Goal: Task Accomplishment & Management: Manage account settings

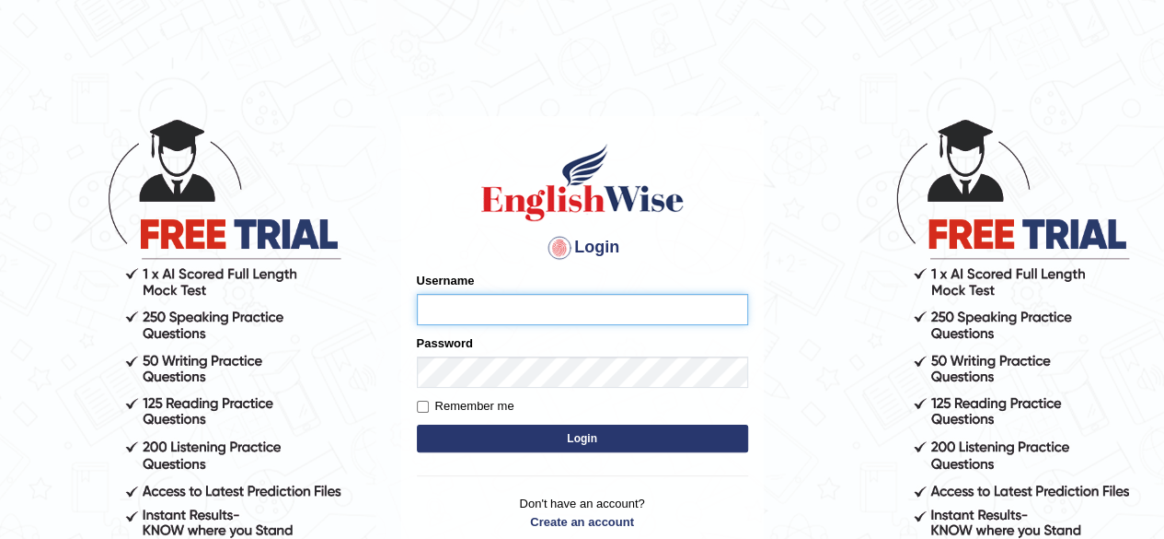
type input "Tazrin"
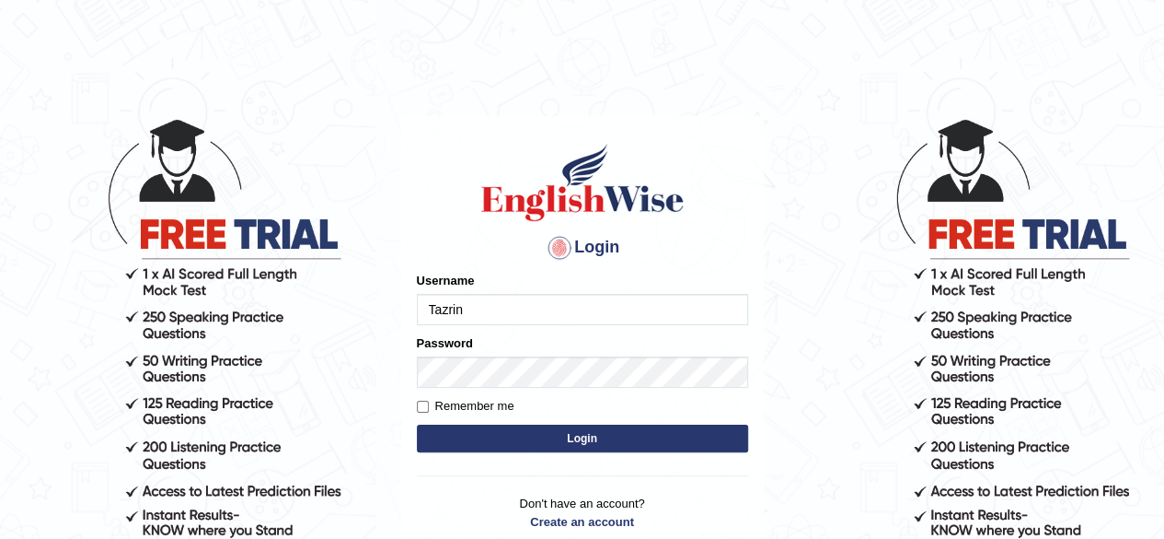
click at [575, 448] on button "Login" at bounding box center [582, 438] width 331 height 28
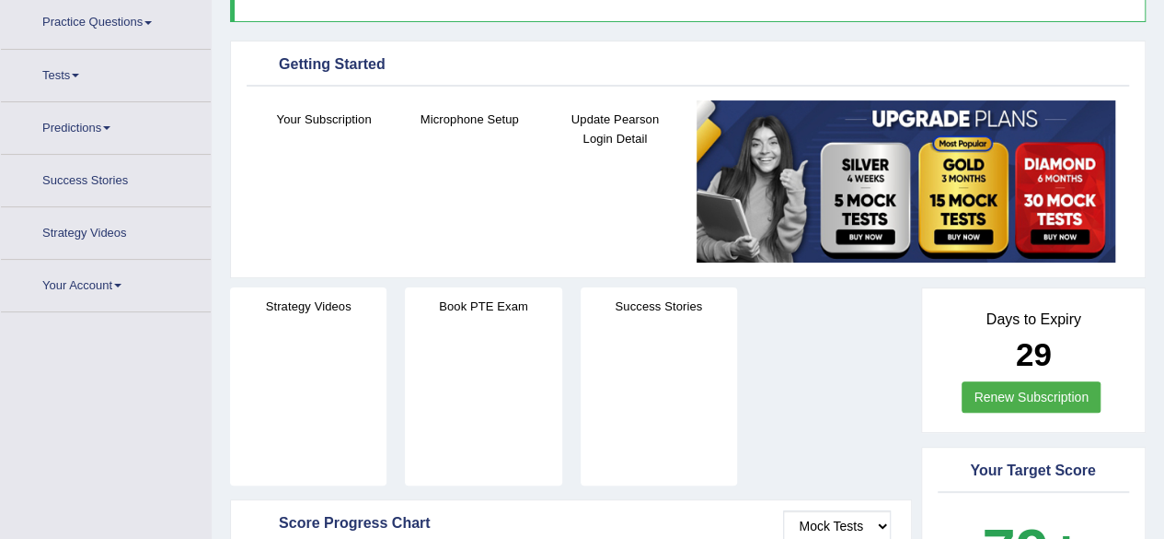
click at [575, 448] on div "Success Stories" at bounding box center [659, 386] width 175 height 198
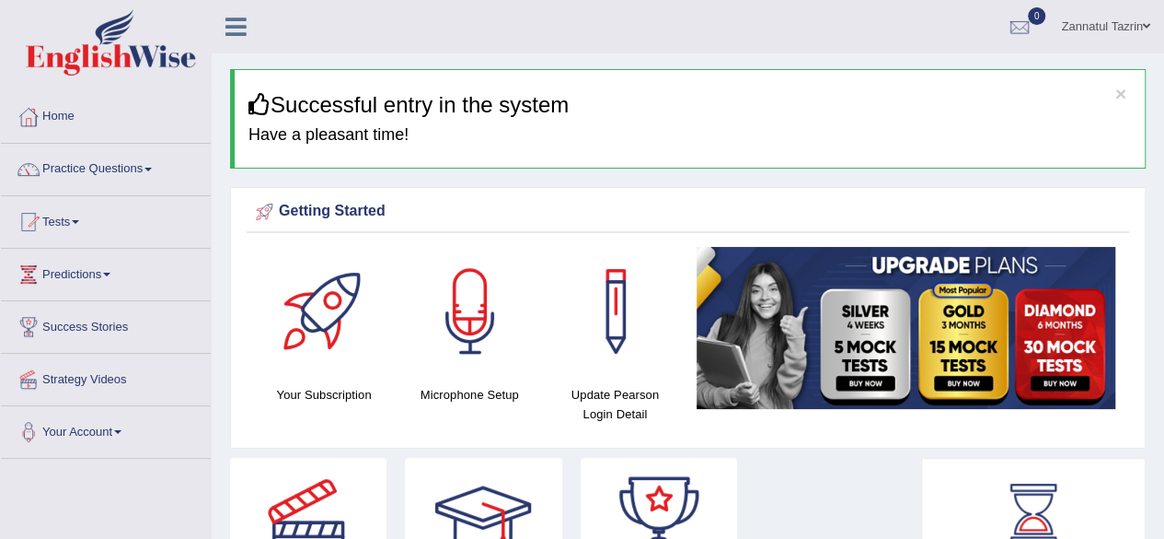
scroll to position [6, 0]
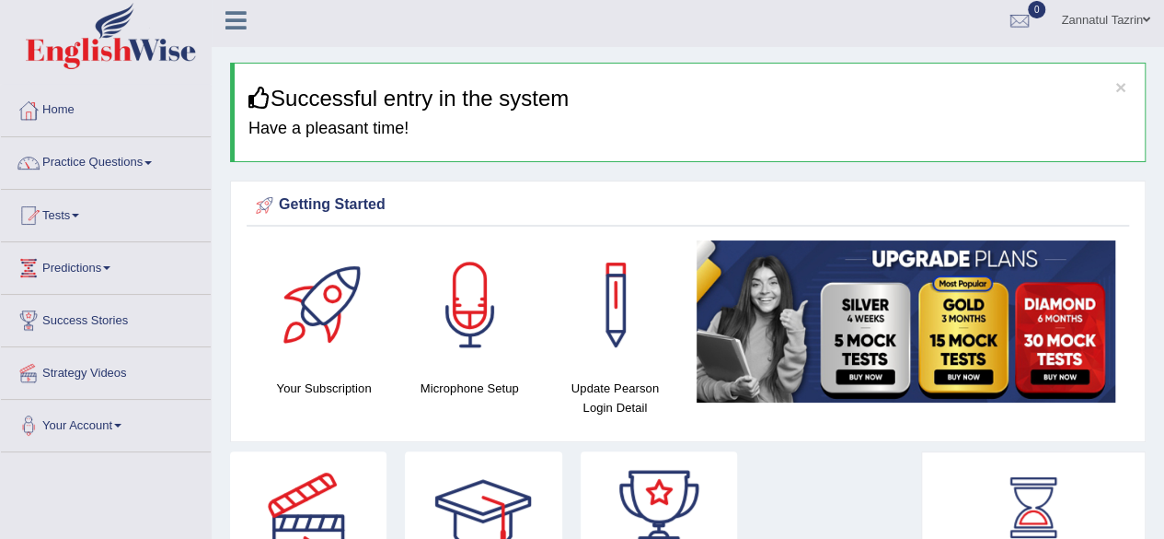
click at [473, 324] on div at bounding box center [470, 304] width 129 height 129
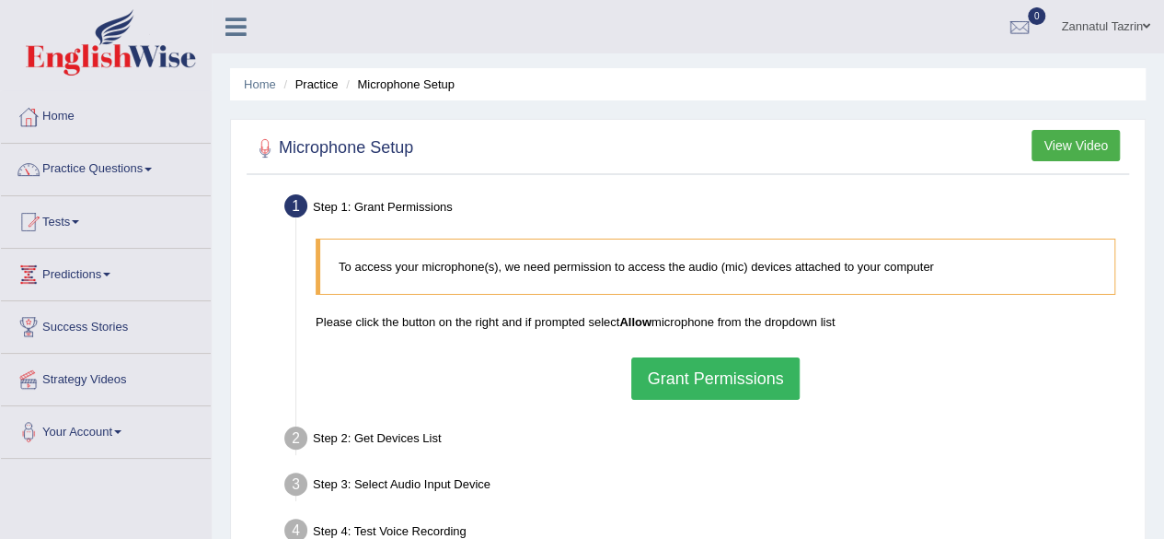
click at [689, 375] on button "Grant Permissions" at bounding box center [715, 378] width 168 height 42
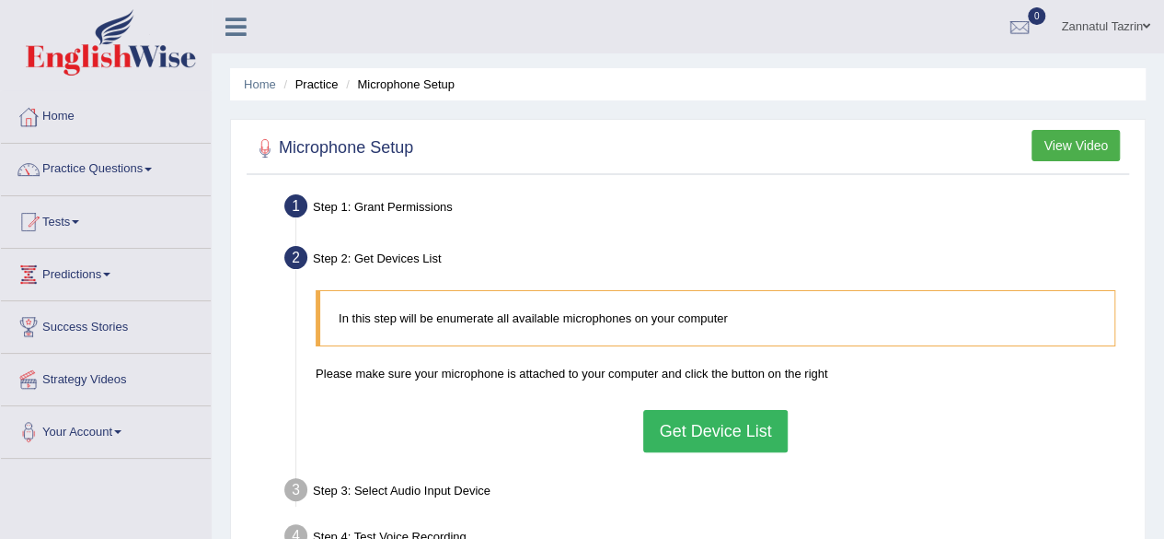
click at [731, 427] on button "Get Device List" at bounding box center [715, 431] width 144 height 42
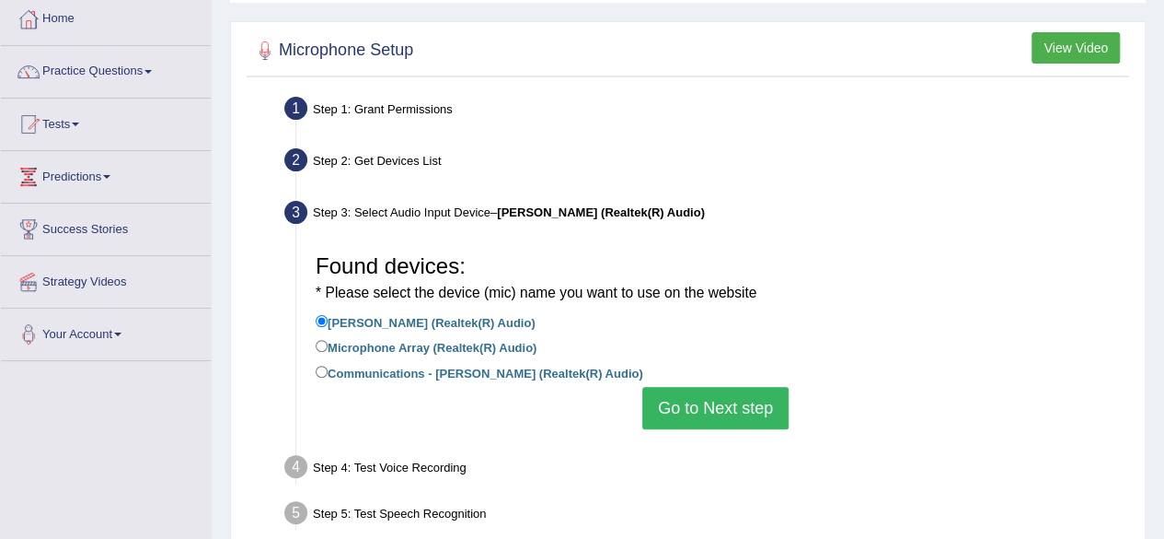
scroll to position [99, 0]
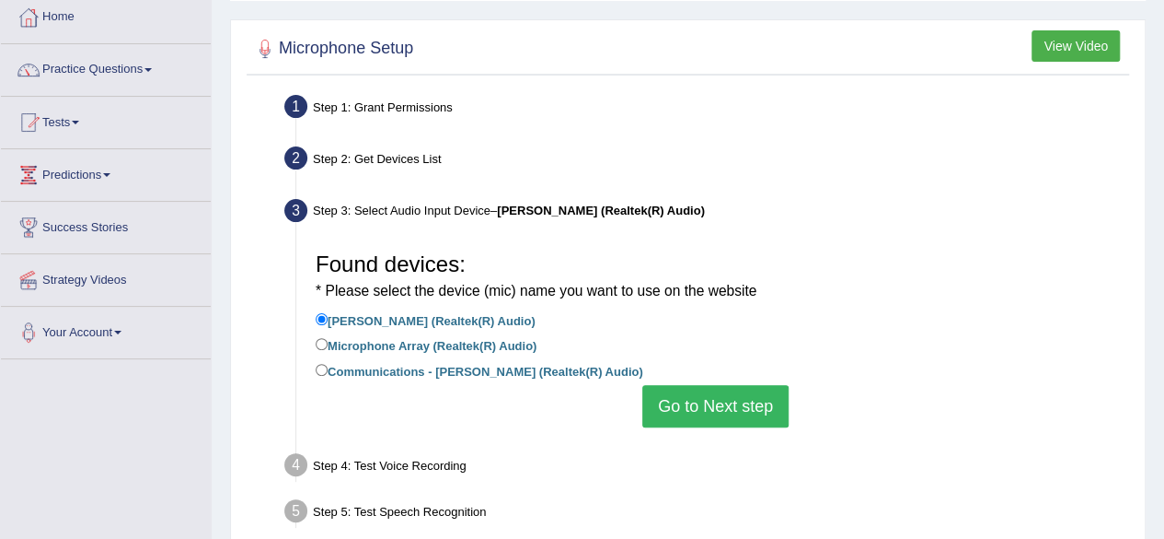
click at [734, 399] on button "Go to Next step" at bounding box center [716, 406] width 146 height 42
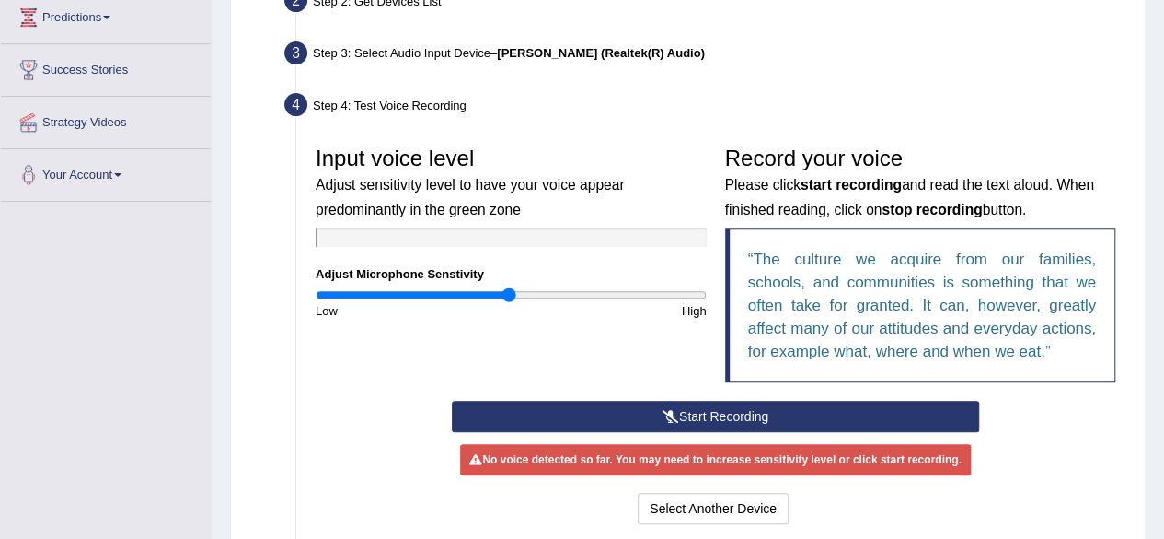
scroll to position [256, 0]
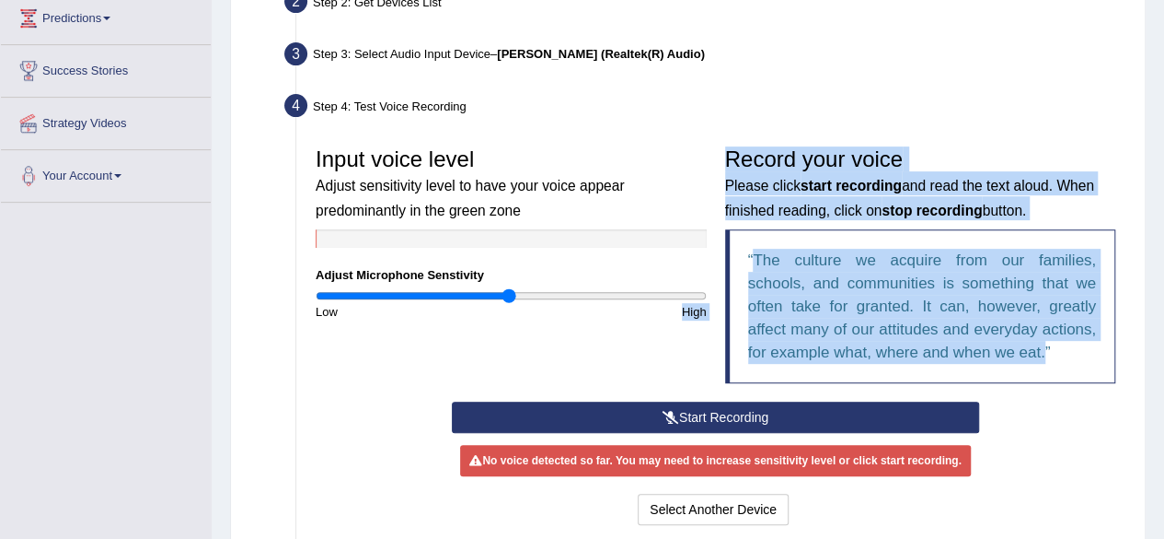
drag, startPoint x: 734, startPoint y: 399, endPoint x: 1125, endPoint y: 405, distance: 391.3
click at [1125, 405] on div "Step 1: Grant Permissions To access your microphone(s), we need permission to a…" at bounding box center [688, 296] width 883 height 727
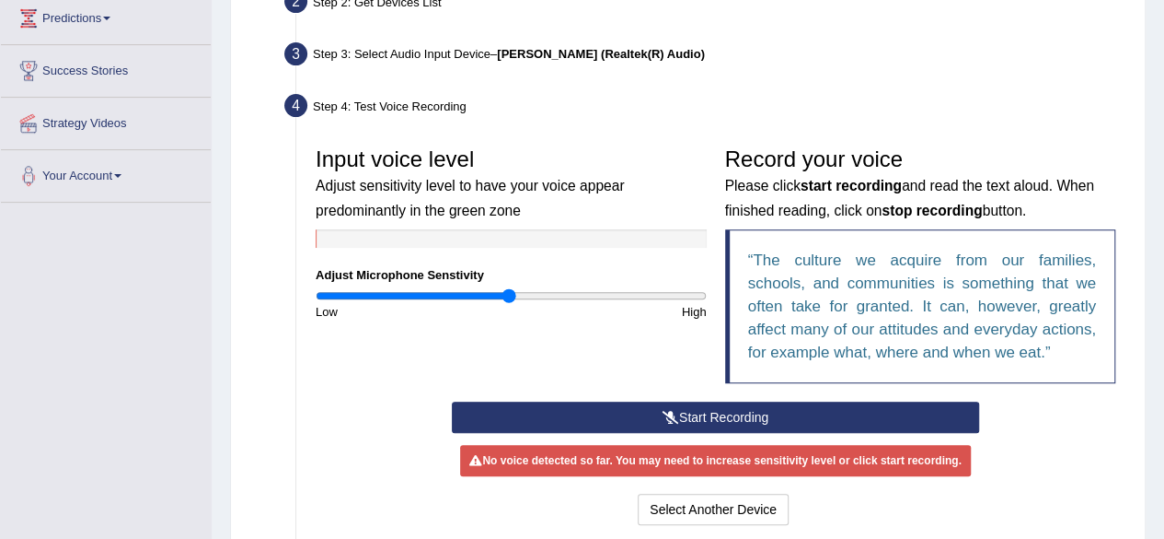
click at [672, 411] on icon at bounding box center [671, 417] width 17 height 13
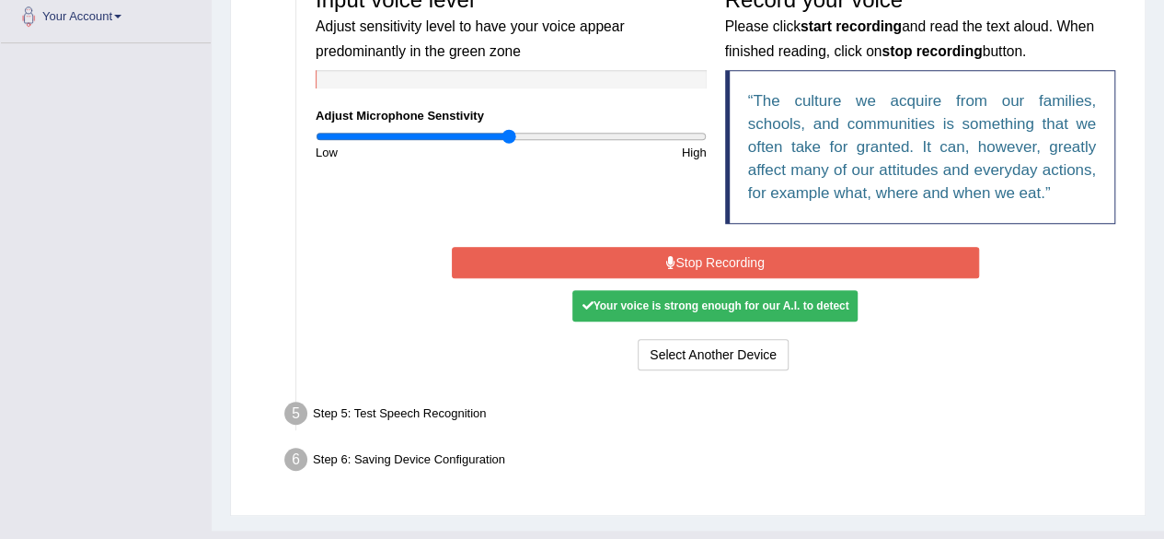
scroll to position [413, 0]
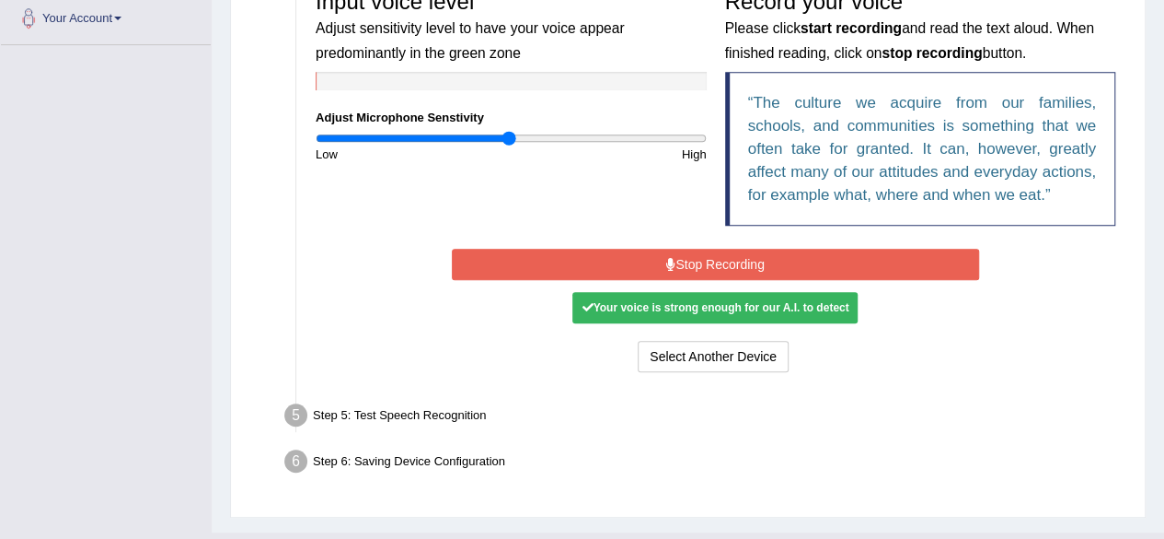
click at [723, 272] on button "Stop Recording" at bounding box center [715, 264] width 527 height 31
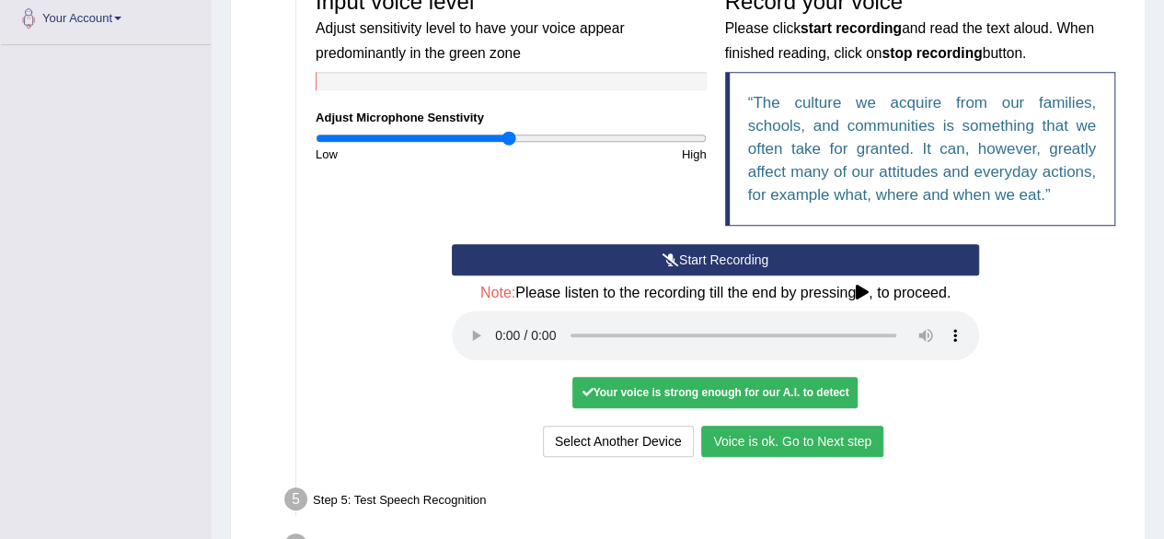
click at [803, 435] on button "Voice is ok. Go to Next step" at bounding box center [792, 440] width 182 height 31
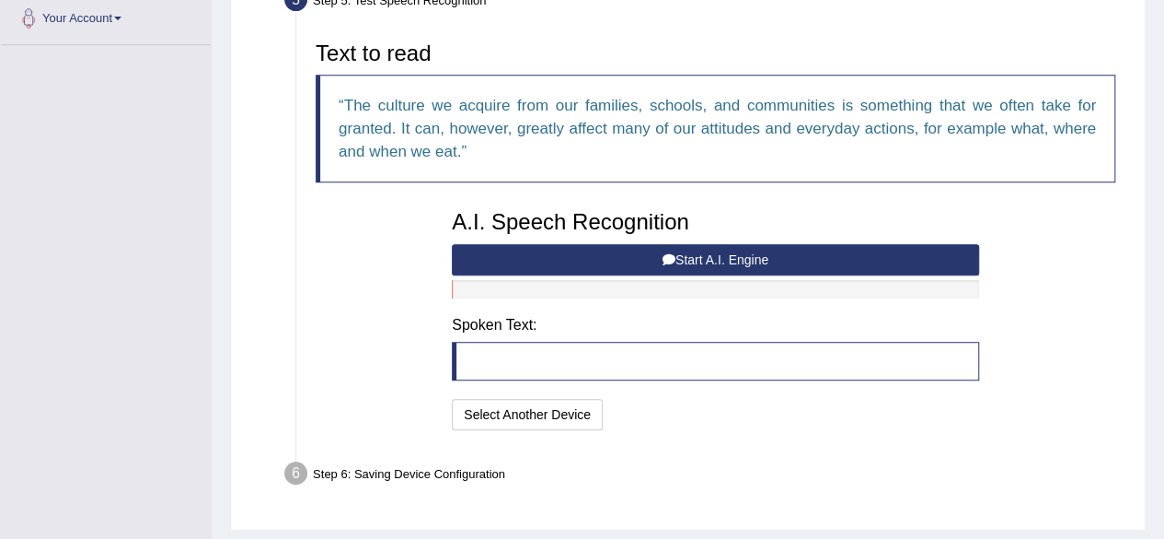
scroll to position [461, 0]
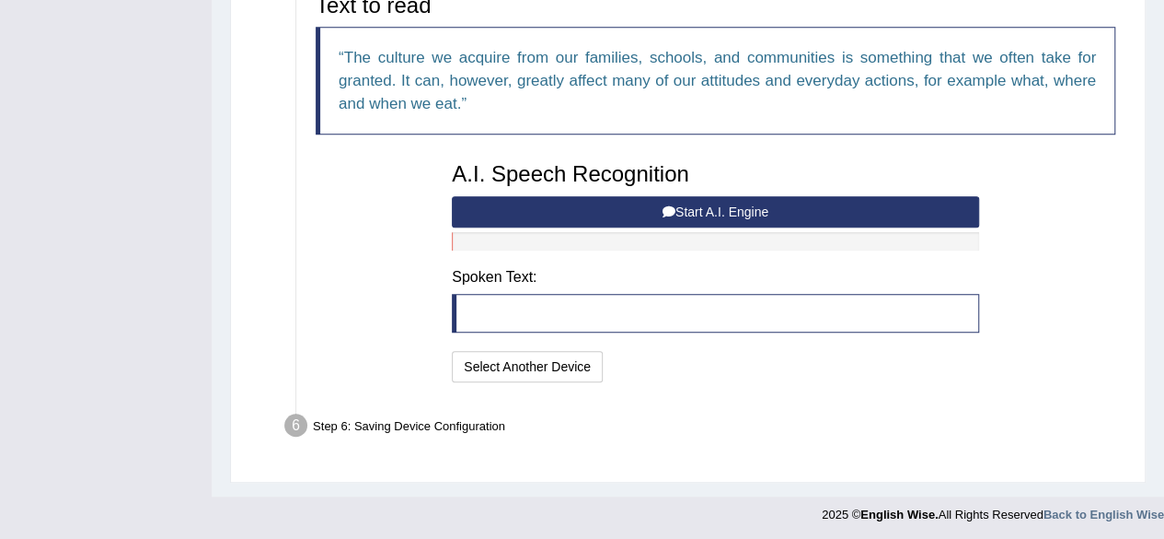
click at [747, 210] on button "Start A.I. Engine" at bounding box center [715, 211] width 527 height 31
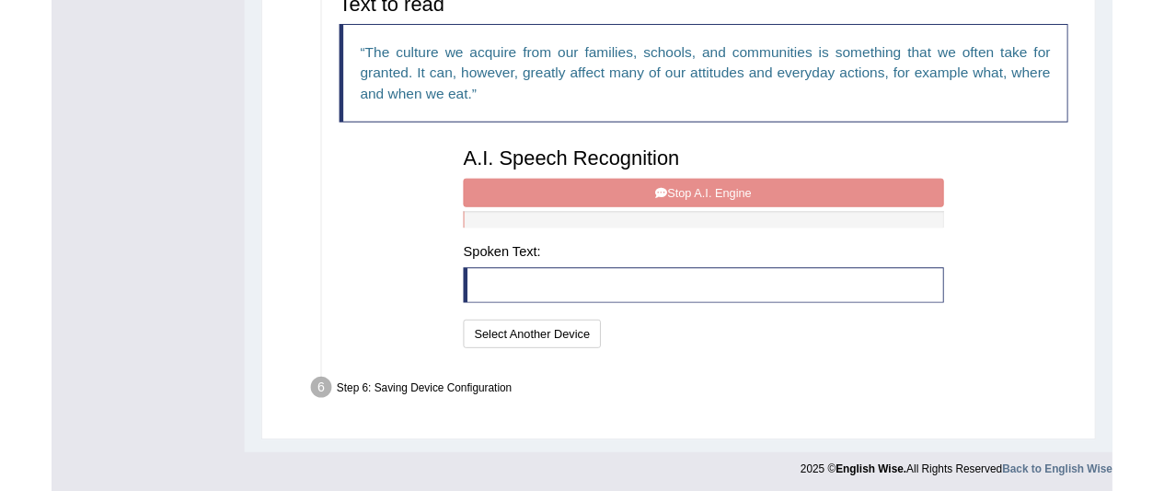
scroll to position [0, 0]
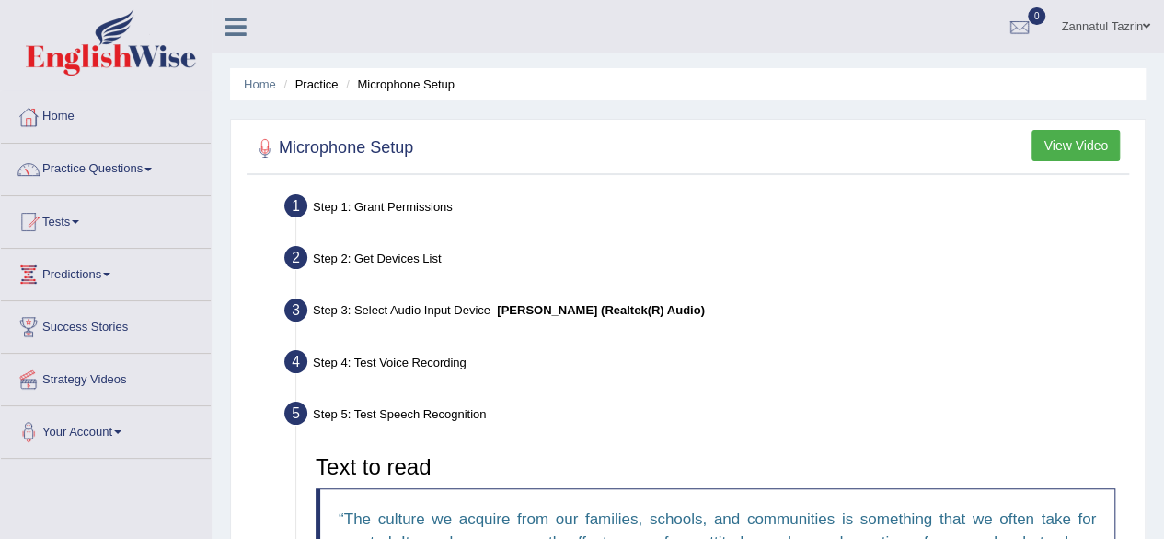
drag, startPoint x: 133, startPoint y: 0, endPoint x: 506, endPoint y: 239, distance: 443.8
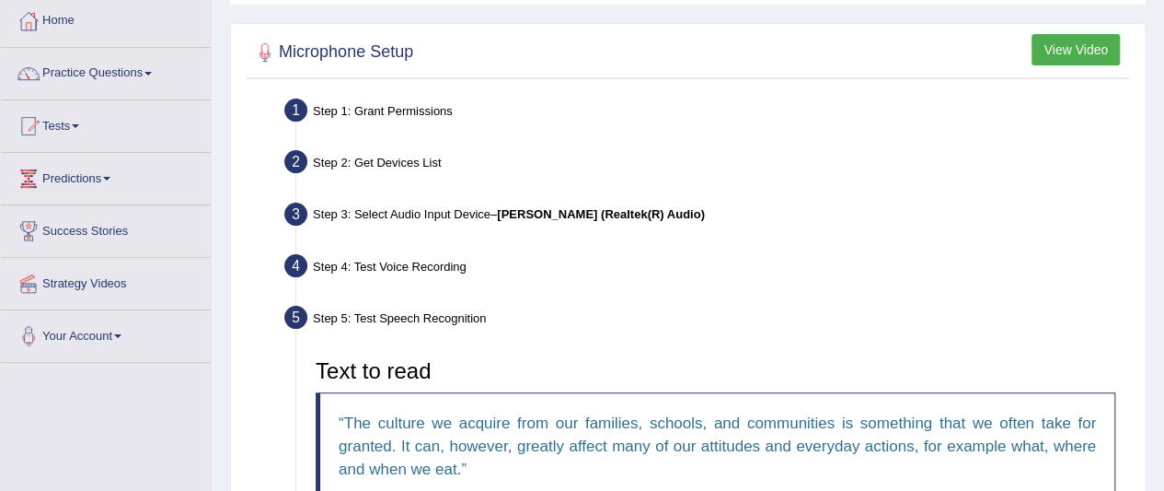
click at [506, 191] on ul "Step 1: Grant Permissions To access your microphone(s), we need permission to a…" at bounding box center [688, 497] width 874 height 809
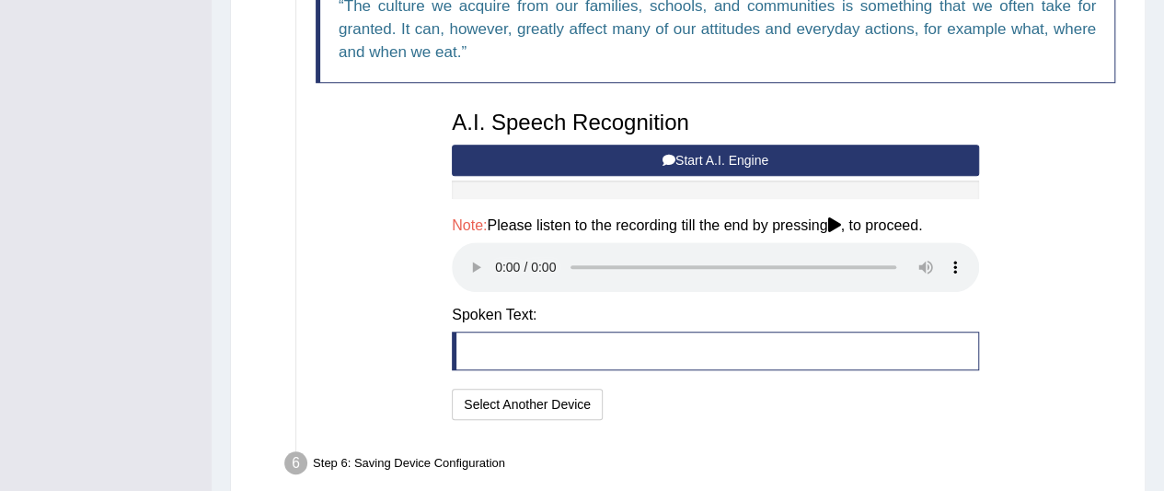
scroll to position [514, 0]
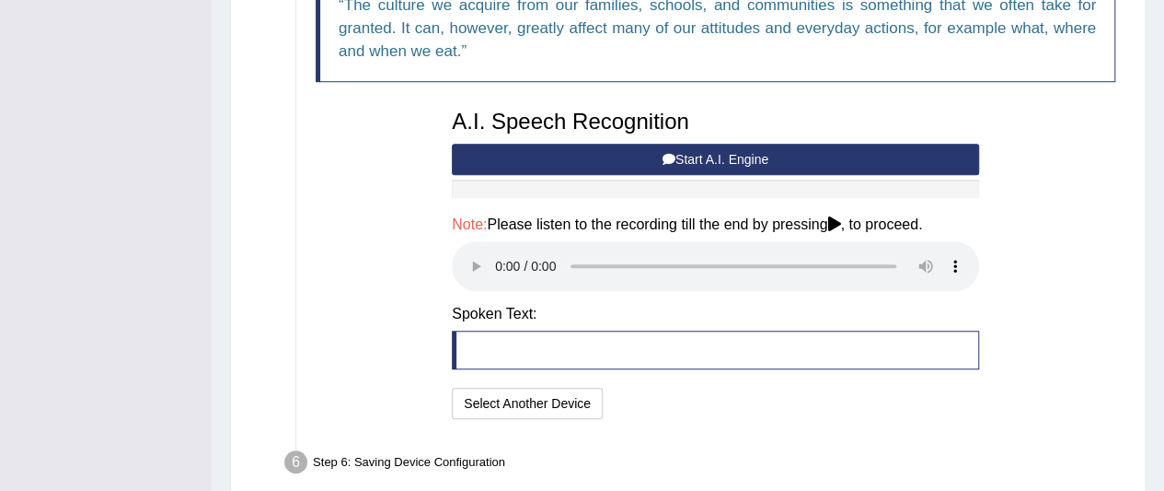
click at [735, 152] on button "Start A.I. Engine" at bounding box center [715, 159] width 527 height 31
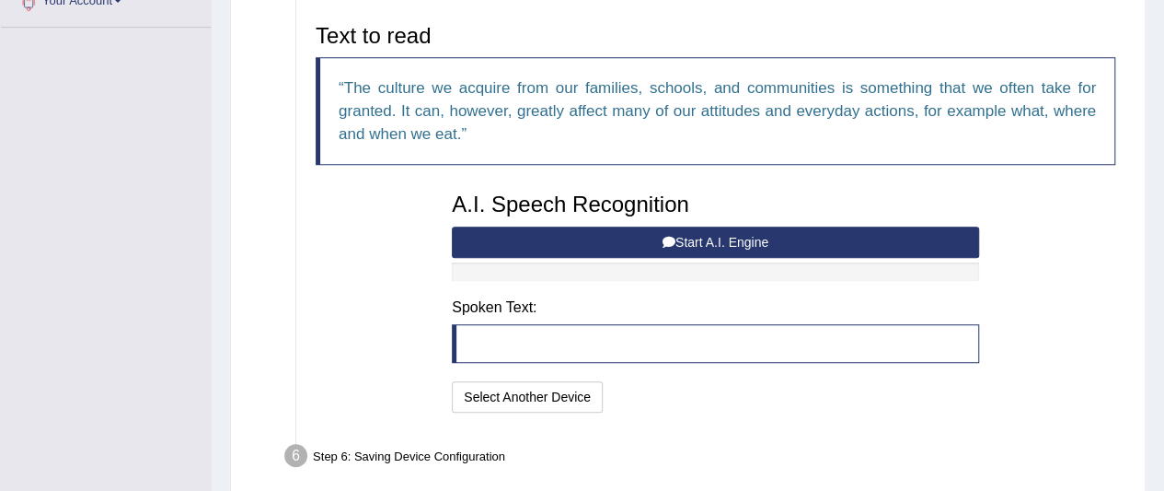
scroll to position [434, 0]
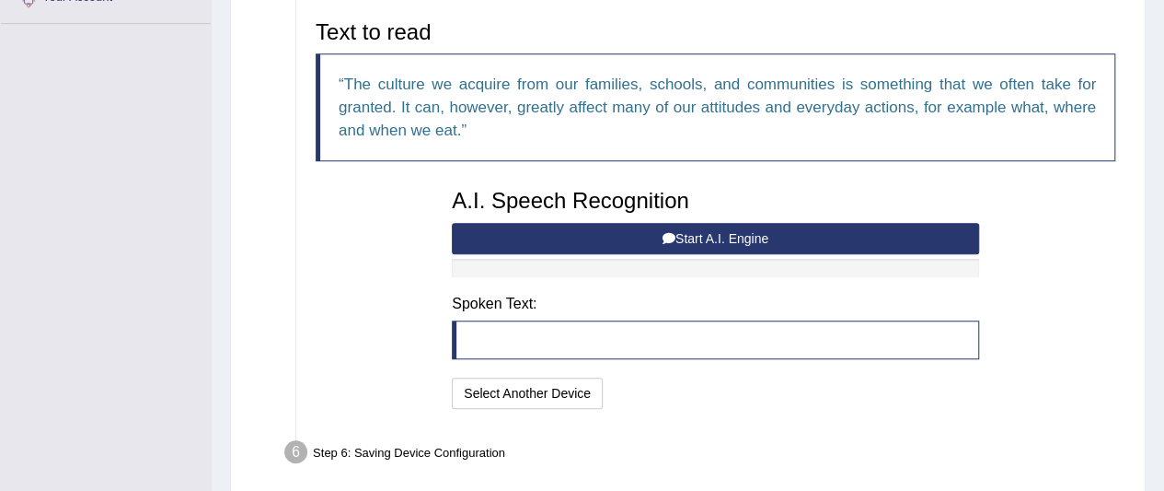
click at [712, 240] on button "Start A.I. Engine" at bounding box center [715, 238] width 527 height 31
click at [556, 389] on button "Select Another Device" at bounding box center [527, 392] width 151 height 31
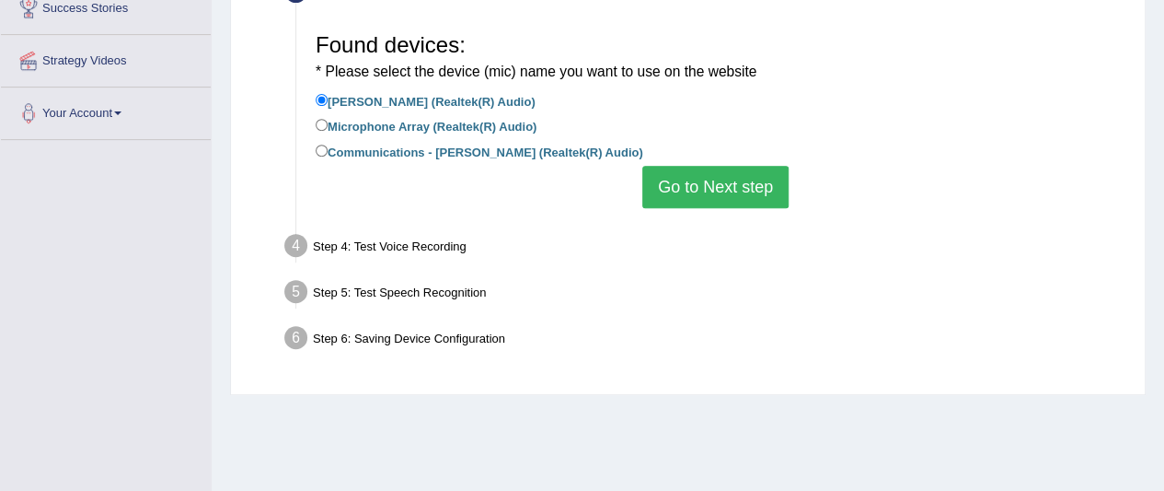
scroll to position [304, 0]
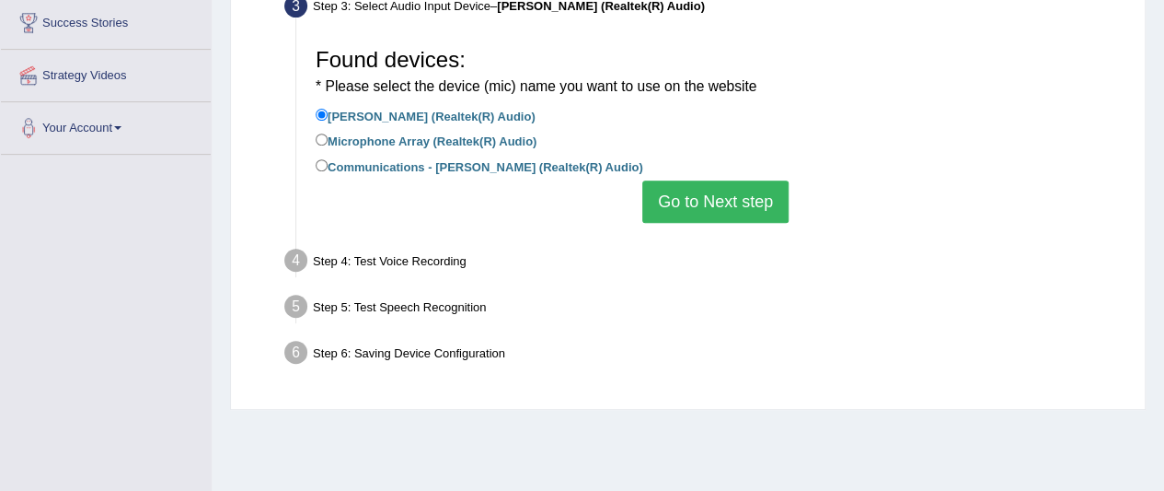
click at [436, 120] on label "Jack Mic (Realtek(R) Audio)" at bounding box center [426, 115] width 220 height 20
click at [328, 120] on input "Jack Mic (Realtek(R) Audio)" at bounding box center [322, 115] width 12 height 12
click at [735, 200] on button "Go to Next step" at bounding box center [716, 201] width 146 height 42
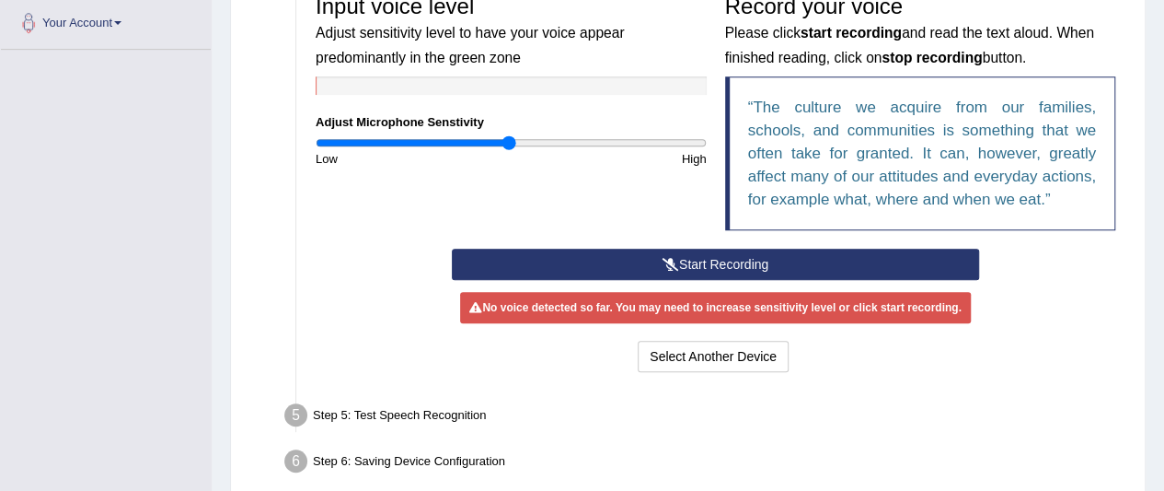
scroll to position [403, 0]
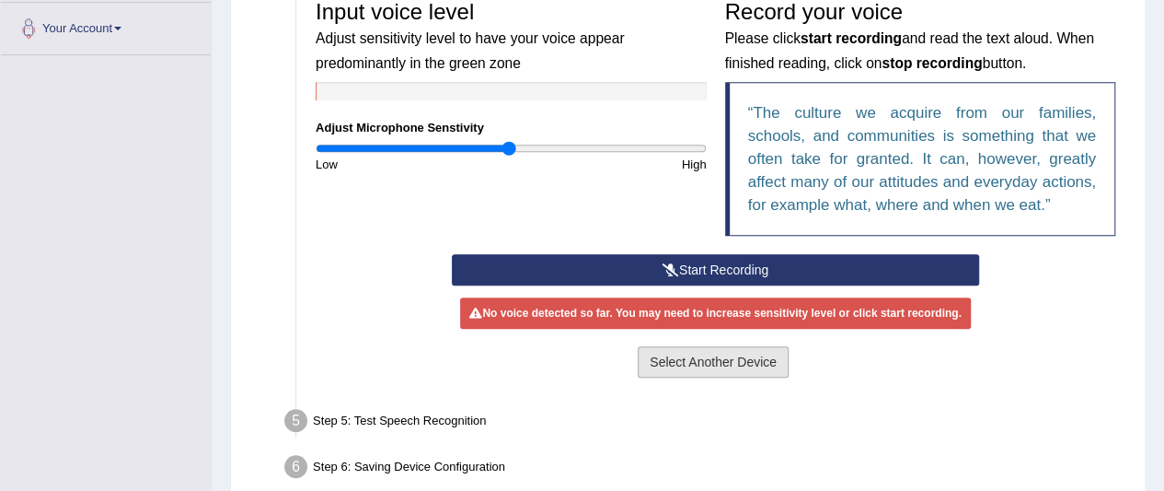
click at [679, 351] on button "Select Another Device" at bounding box center [713, 361] width 151 height 31
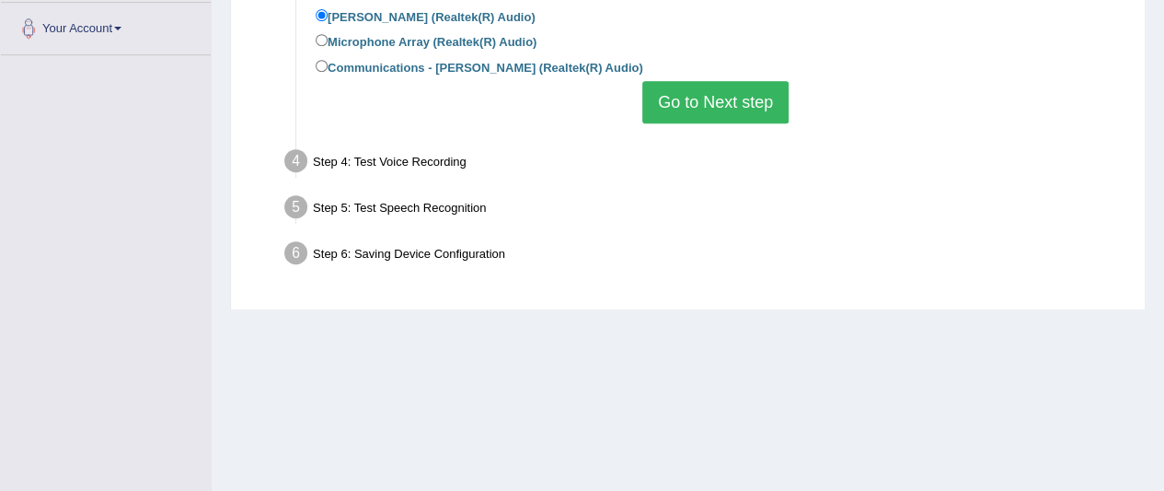
click at [476, 65] on label "Communications - Jack Mic (Realtek(R) Audio)" at bounding box center [480, 66] width 328 height 20
click at [328, 65] on input "Communications - Jack Mic (Realtek(R) Audio)" at bounding box center [322, 66] width 12 height 12
radio input "true"
click at [714, 92] on button "Go to Next step" at bounding box center [716, 102] width 146 height 42
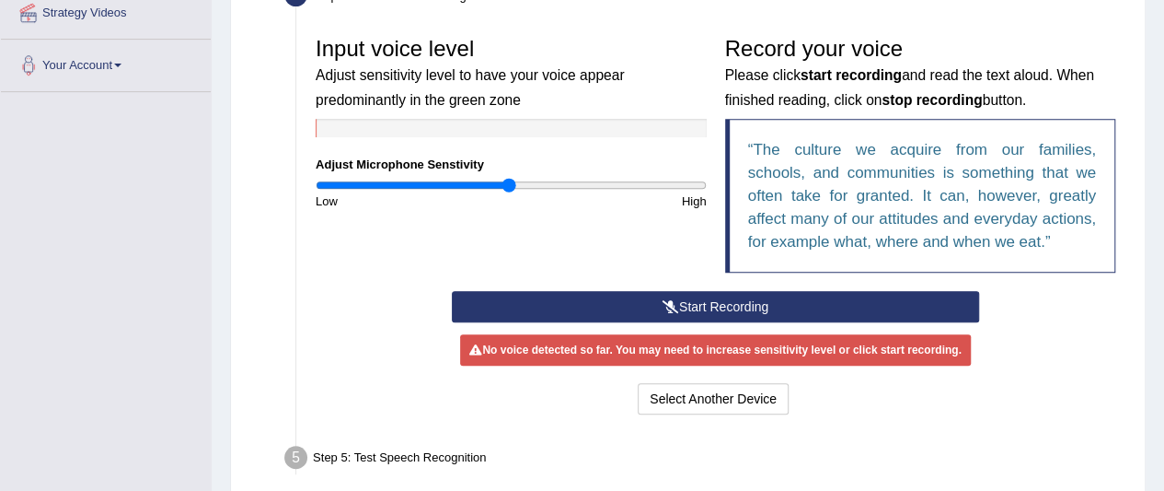
scroll to position [370, 0]
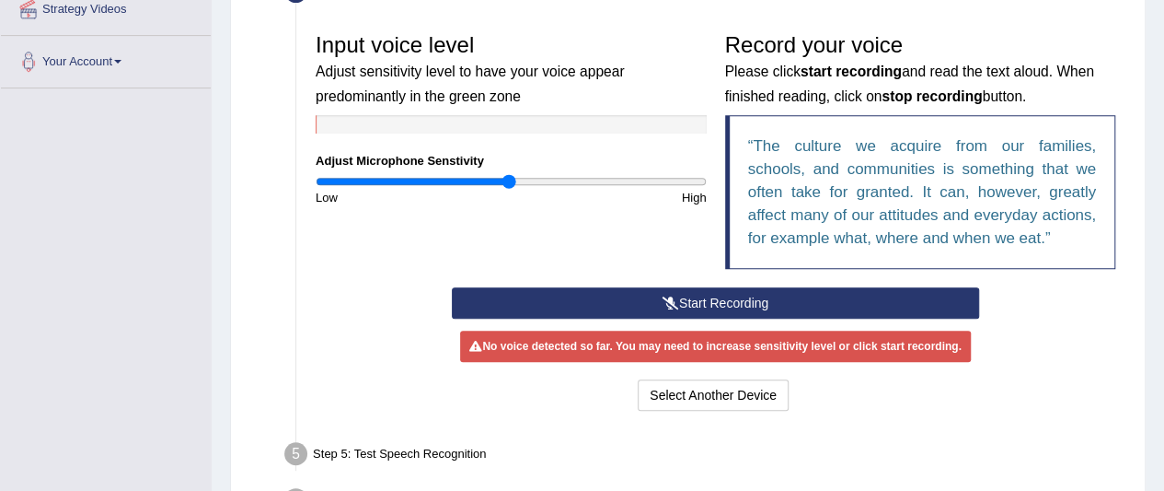
click at [724, 302] on button "Start Recording" at bounding box center [715, 302] width 527 height 31
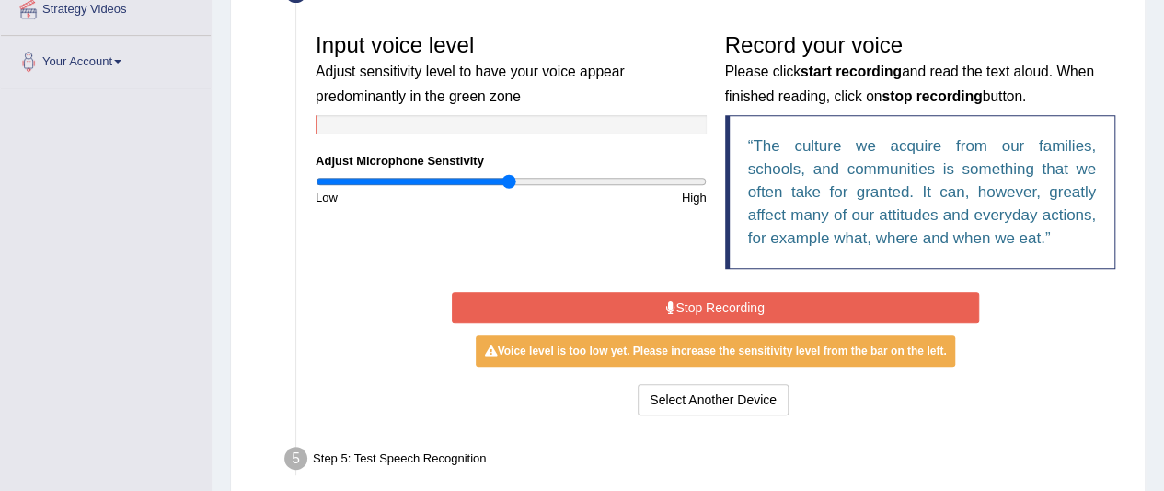
click at [724, 302] on button "Stop Recording" at bounding box center [715, 307] width 527 height 31
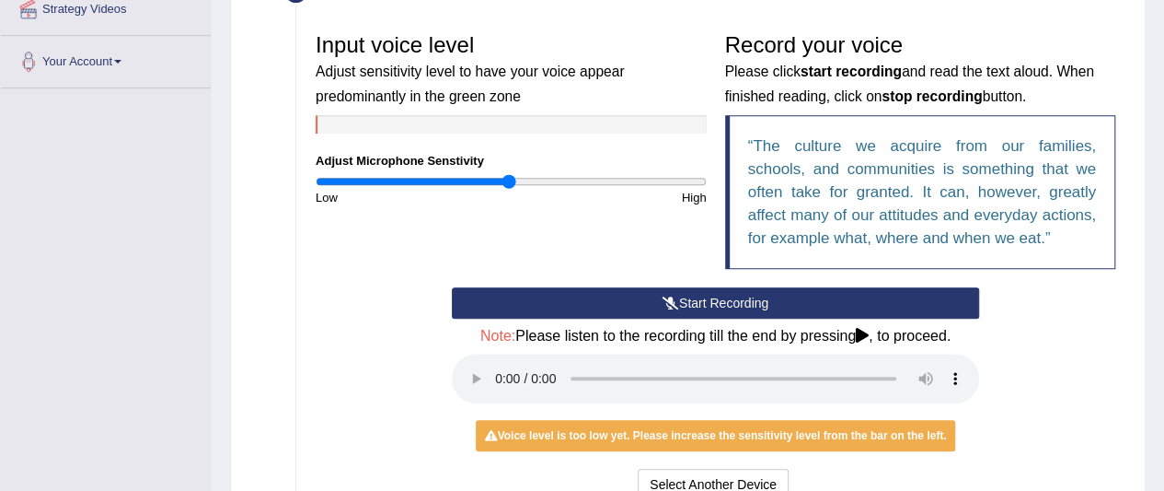
click at [724, 302] on button "Start Recording" at bounding box center [715, 302] width 527 height 31
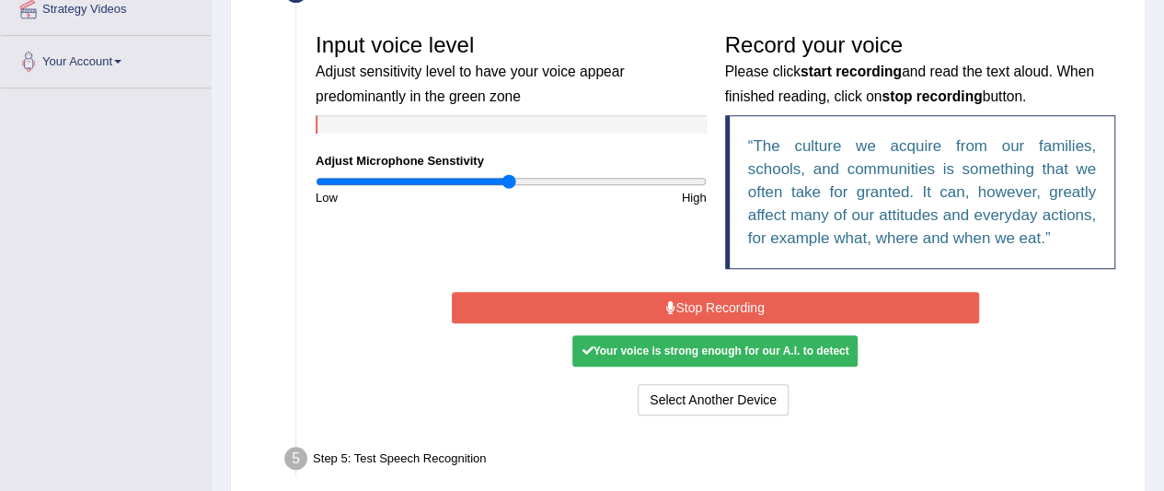
click at [724, 302] on button "Stop Recording" at bounding box center [715, 307] width 527 height 31
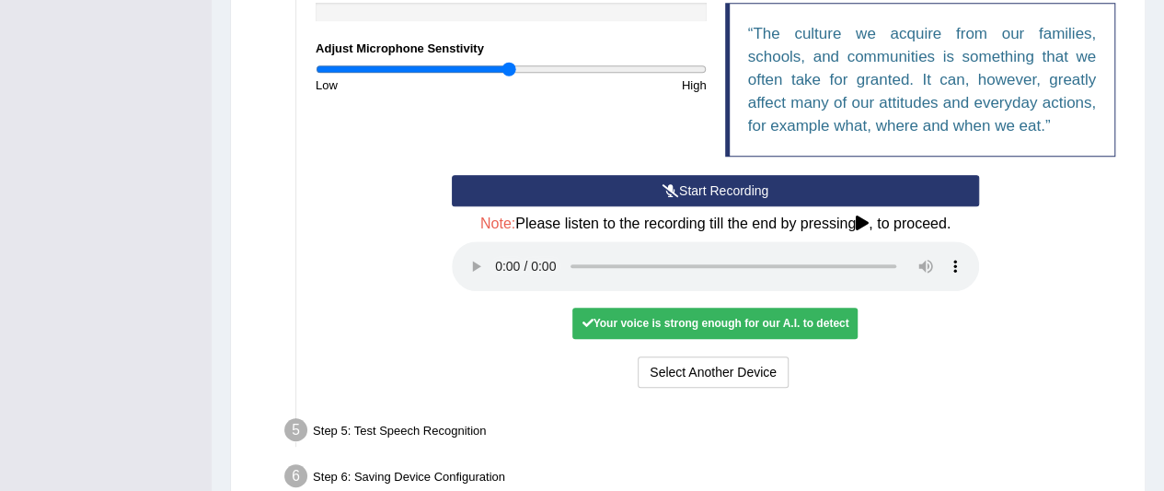
scroll to position [497, 0]
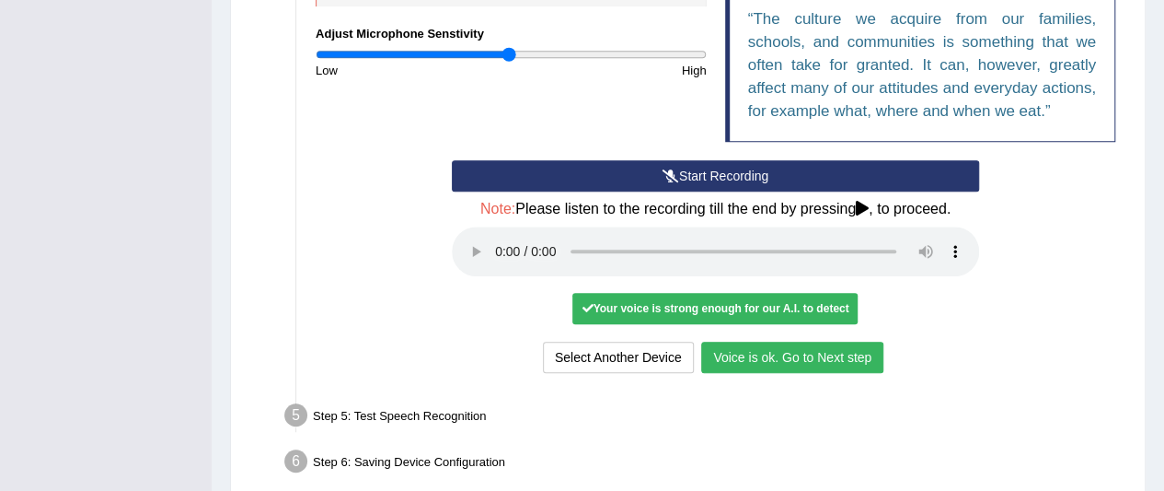
click at [770, 356] on button "Voice is ok. Go to Next step" at bounding box center [792, 357] width 182 height 31
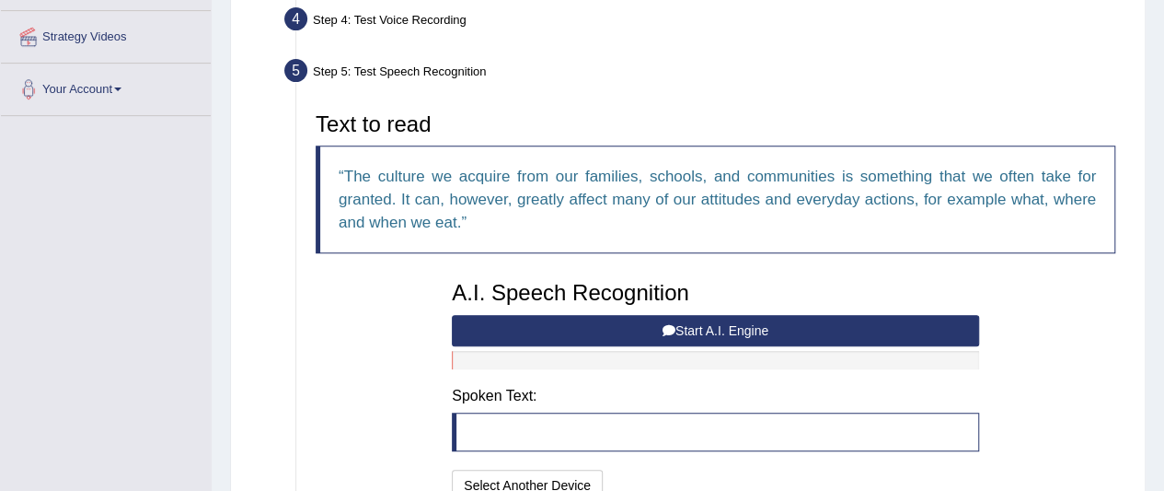
scroll to position [340, 0]
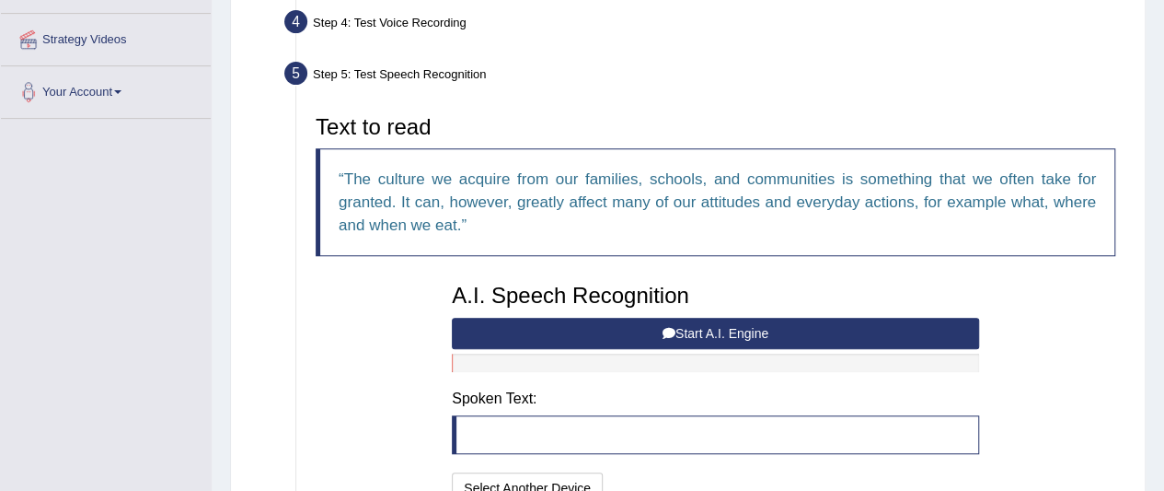
click at [769, 329] on button "Start A.I. Engine" at bounding box center [715, 333] width 527 height 31
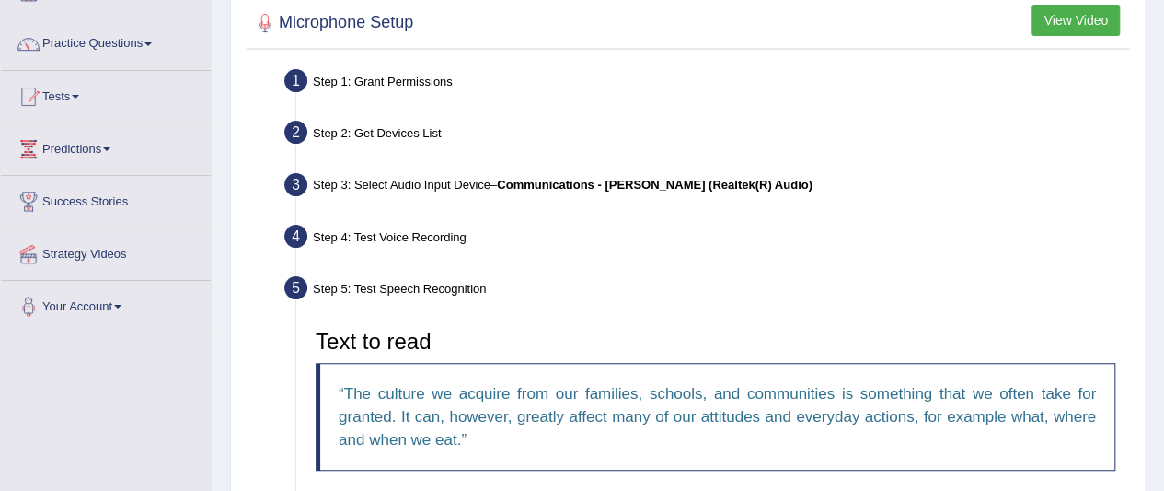
scroll to position [124, 0]
click at [769, 329] on div "Text to read The culture we acquire from our families, schools, and communities…" at bounding box center [716, 405] width 818 height 168
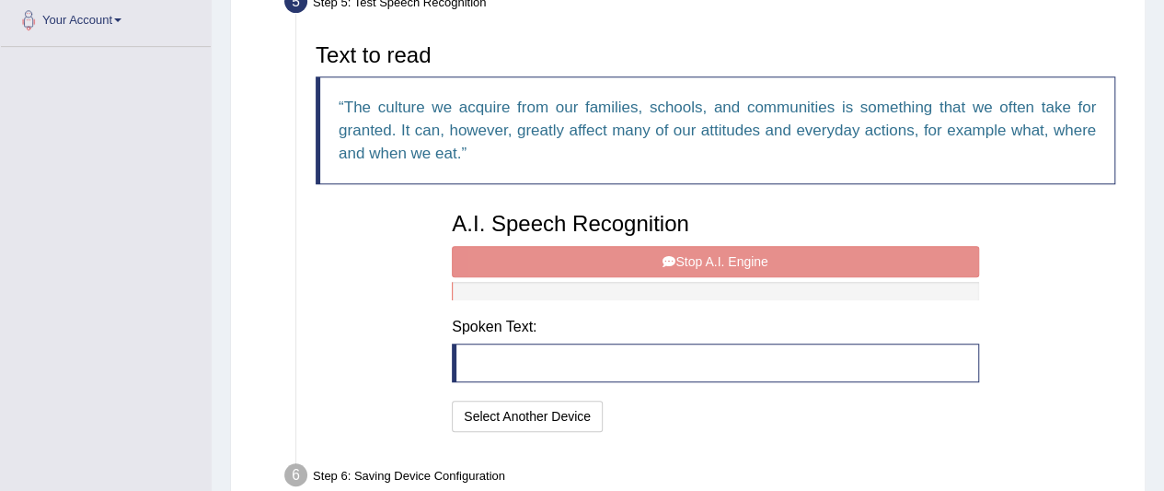
scroll to position [416, 0]
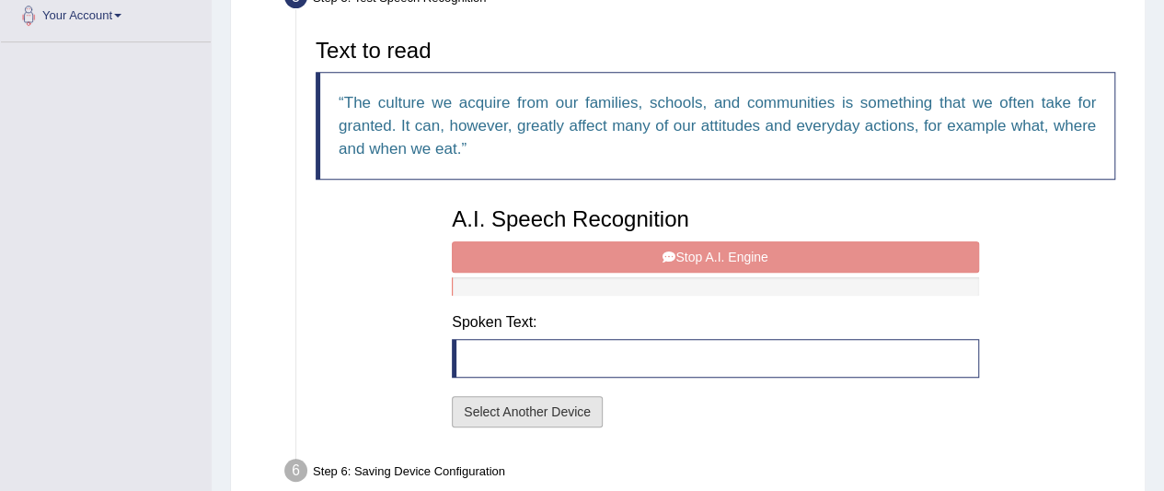
click at [544, 410] on button "Select Another Device" at bounding box center [527, 411] width 151 height 31
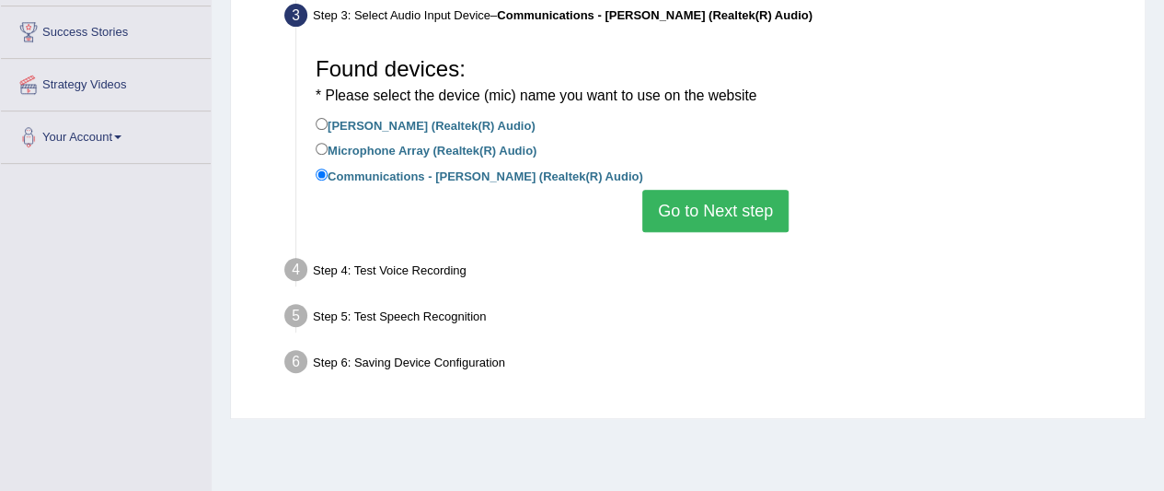
scroll to position [294, 0]
click at [411, 124] on label "Jack Mic (Realtek(R) Audio)" at bounding box center [426, 125] width 220 height 20
click at [328, 124] on input "Jack Mic (Realtek(R) Audio)" at bounding box center [322, 125] width 12 height 12
radio input "true"
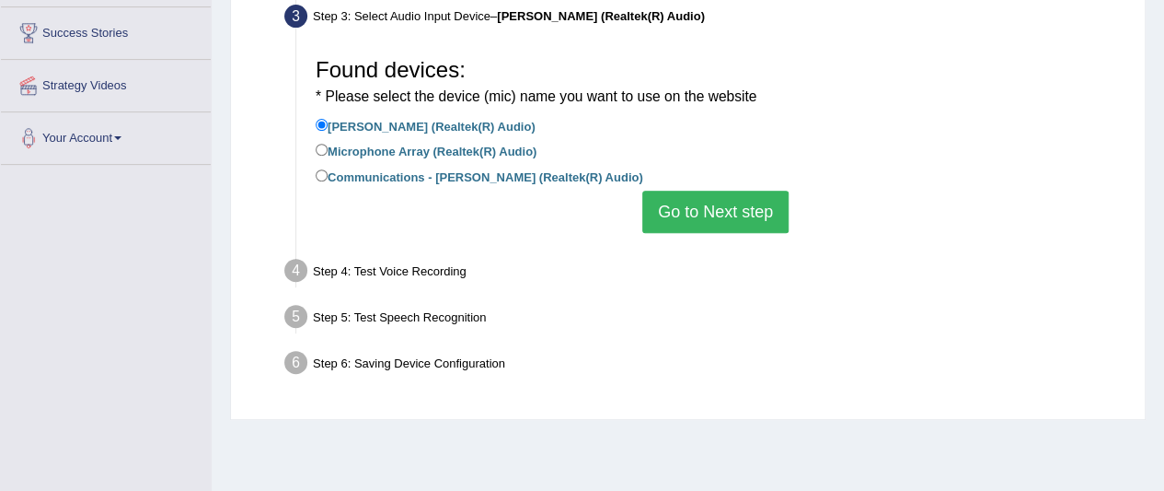
click at [745, 198] on button "Go to Next step" at bounding box center [716, 212] width 146 height 42
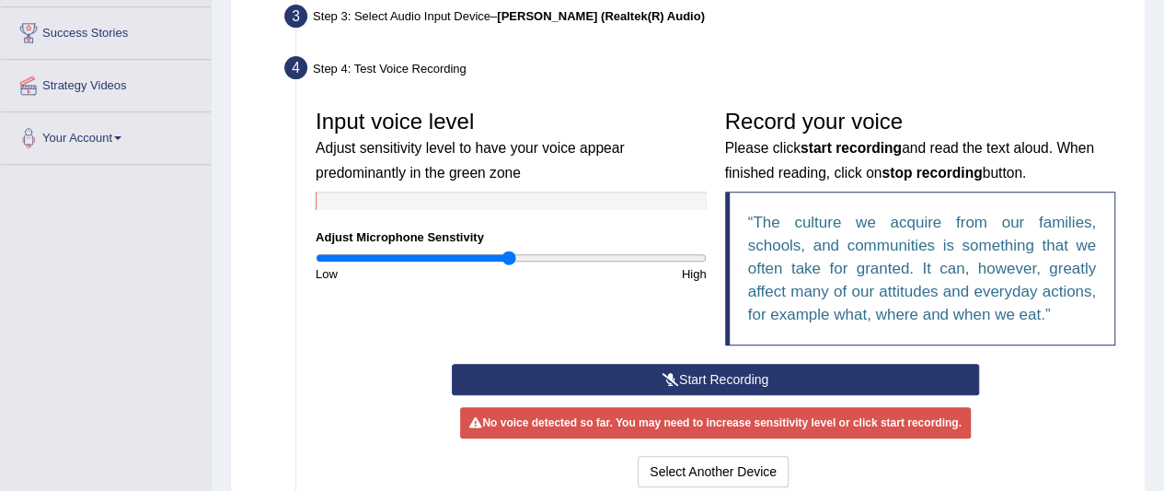
click at [753, 384] on button "Start Recording" at bounding box center [715, 379] width 527 height 31
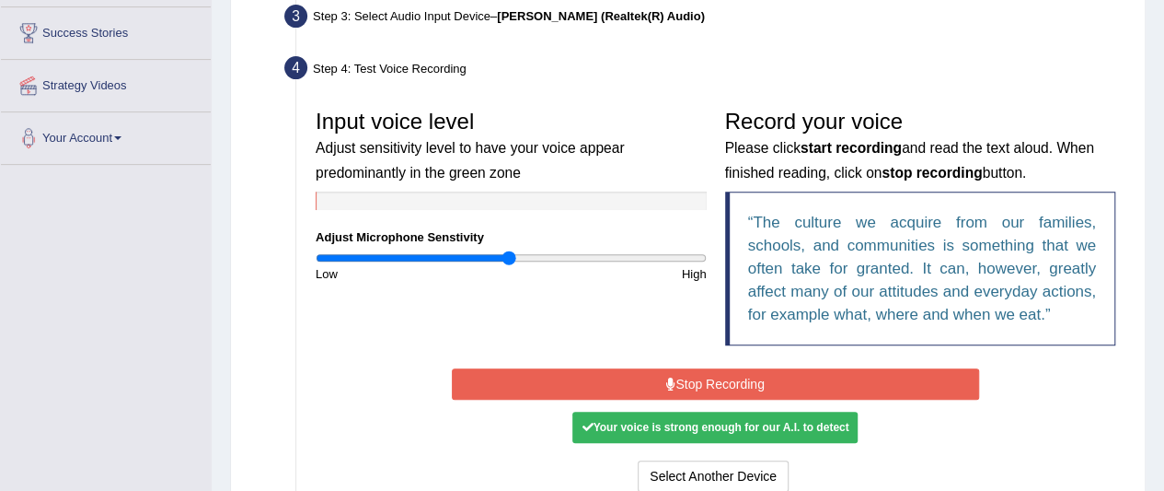
click at [733, 384] on button "Stop Recording" at bounding box center [715, 383] width 527 height 31
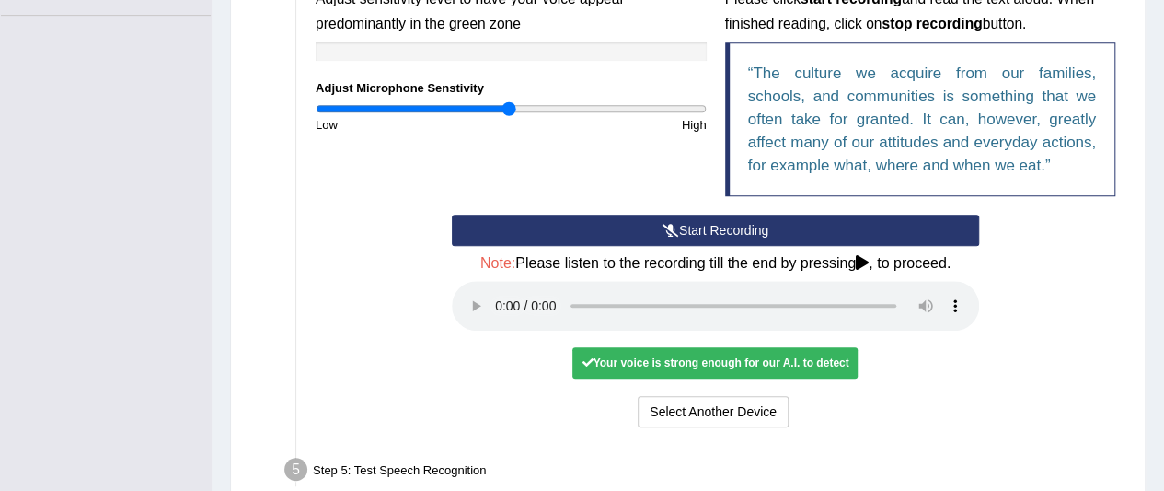
scroll to position [444, 0]
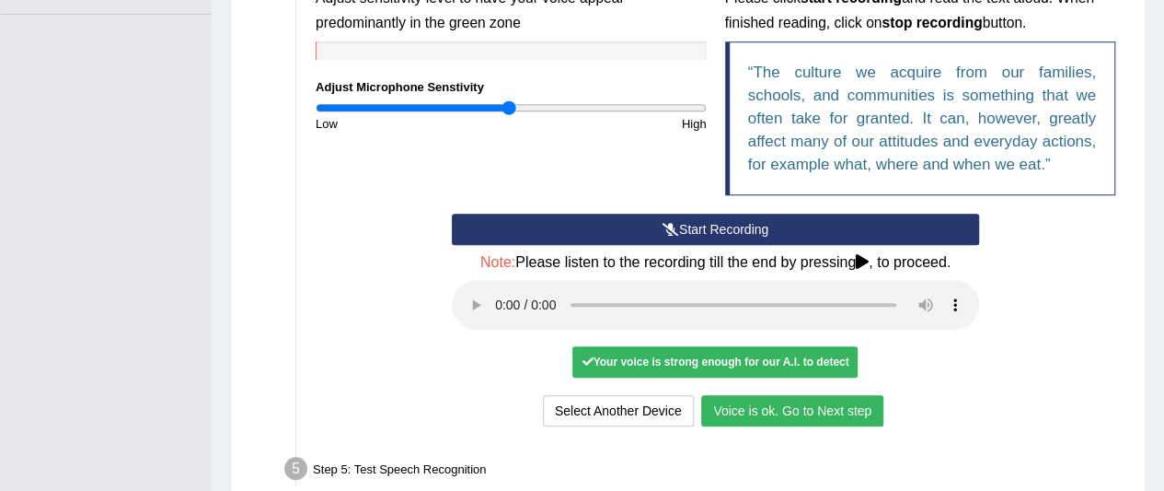
click at [831, 413] on button "Voice is ok. Go to Next step" at bounding box center [792, 410] width 182 height 31
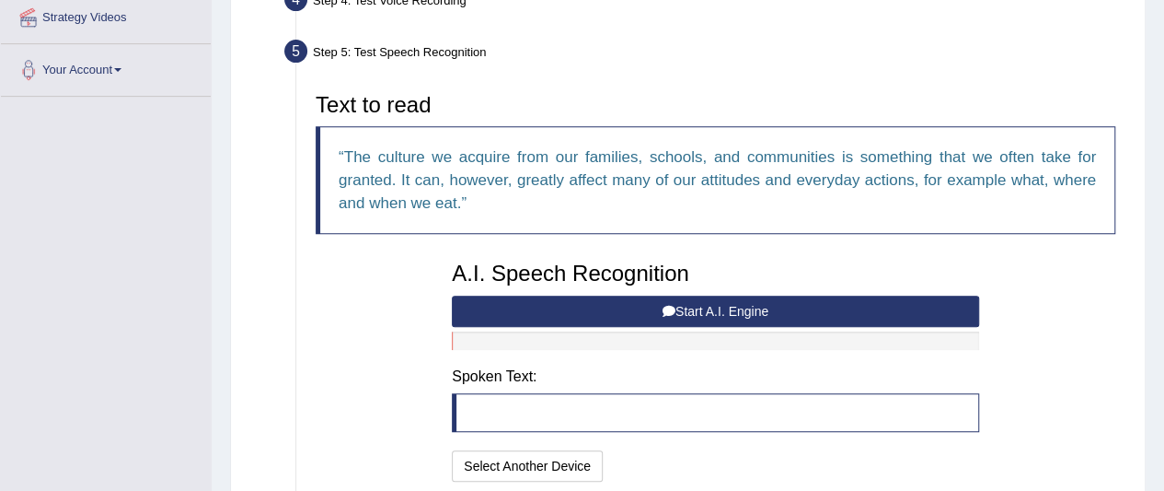
scroll to position [353, 0]
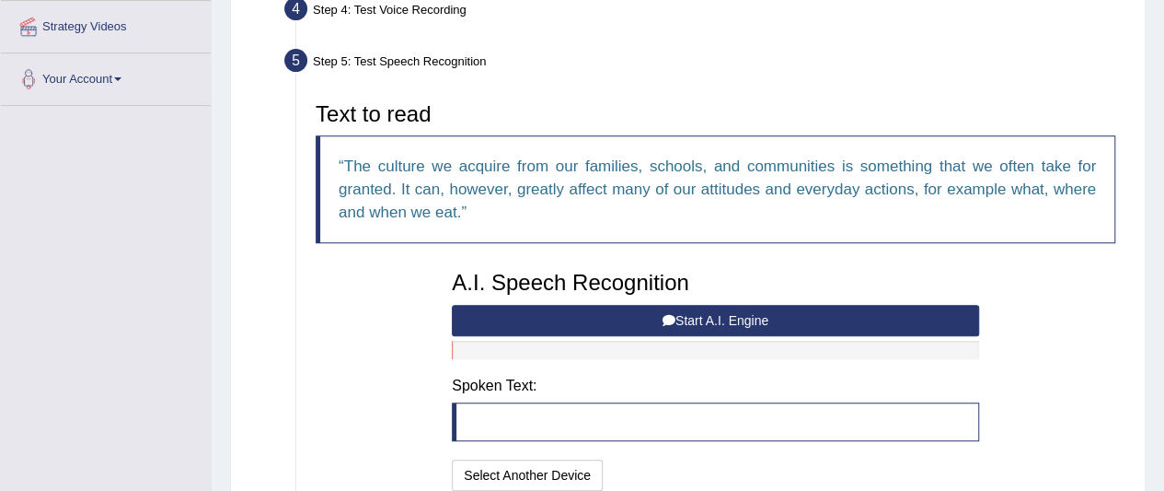
click at [806, 316] on button "Start A.I. Engine" at bounding box center [715, 320] width 527 height 31
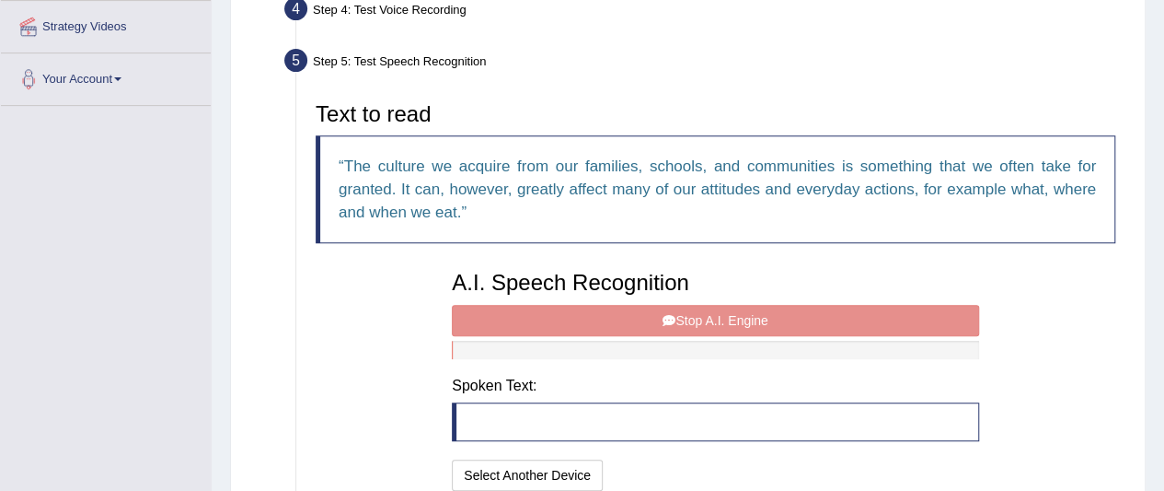
click at [453, 424] on blockquote at bounding box center [715, 421] width 527 height 39
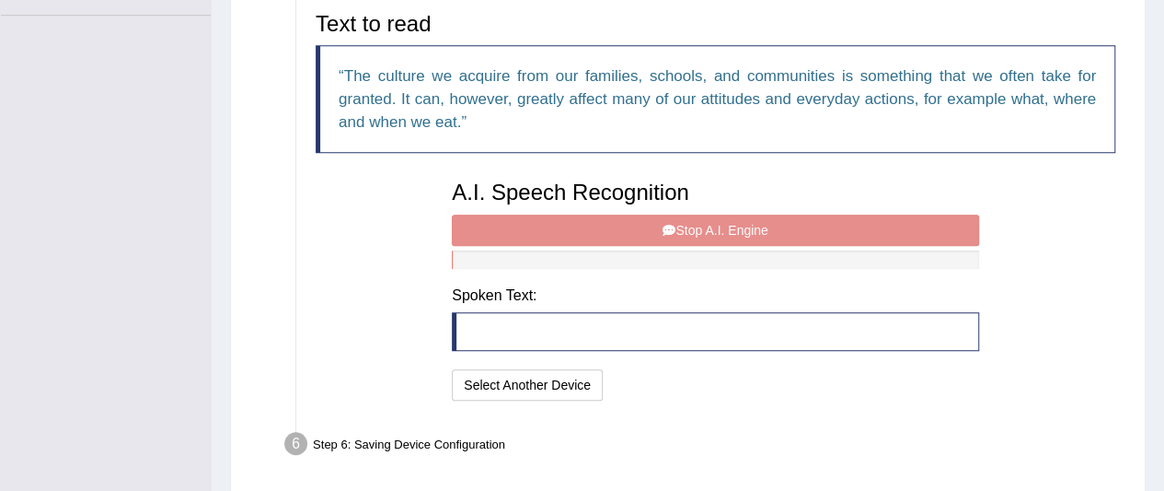
scroll to position [446, 0]
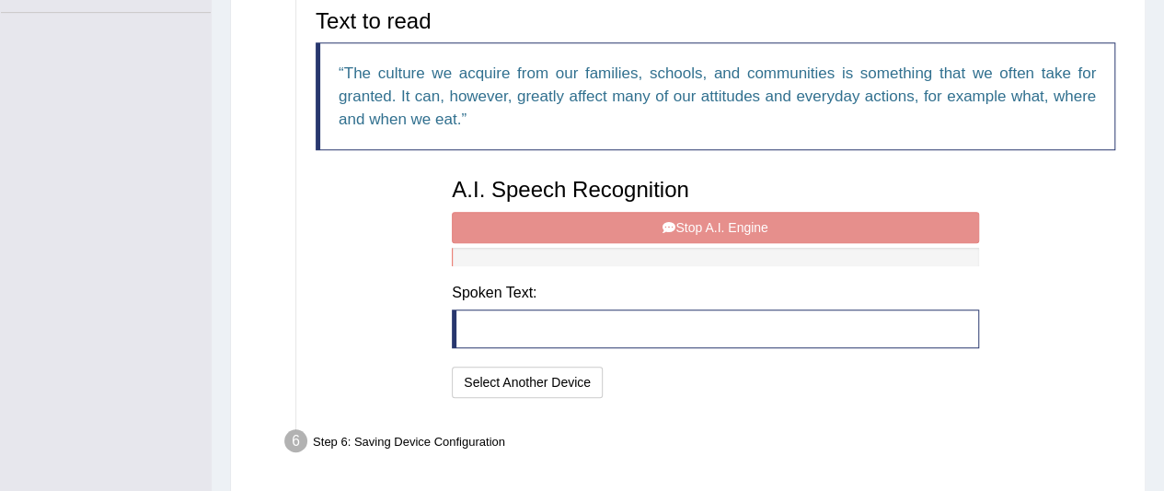
click at [684, 314] on blockquote at bounding box center [715, 328] width 527 height 39
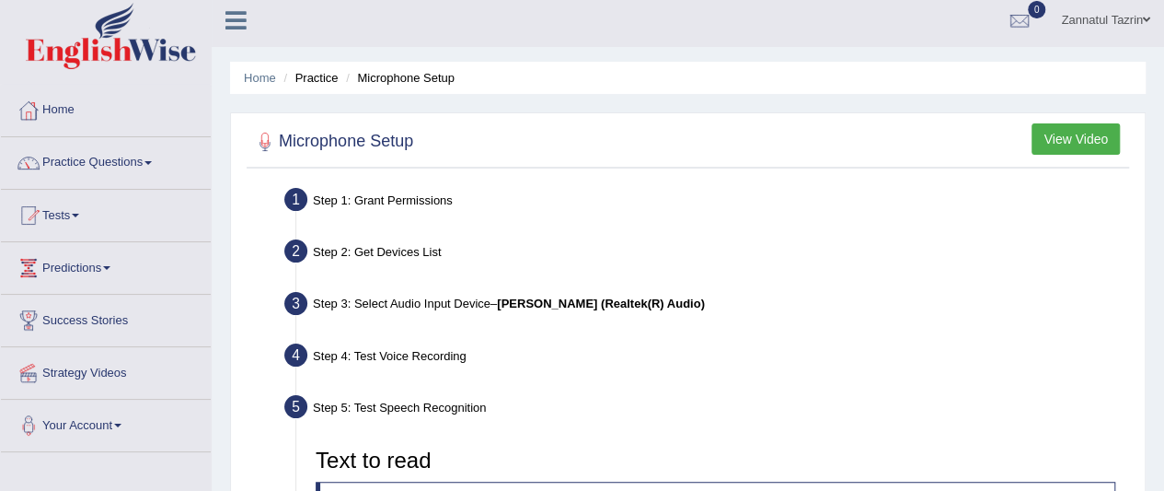
scroll to position [0, 0]
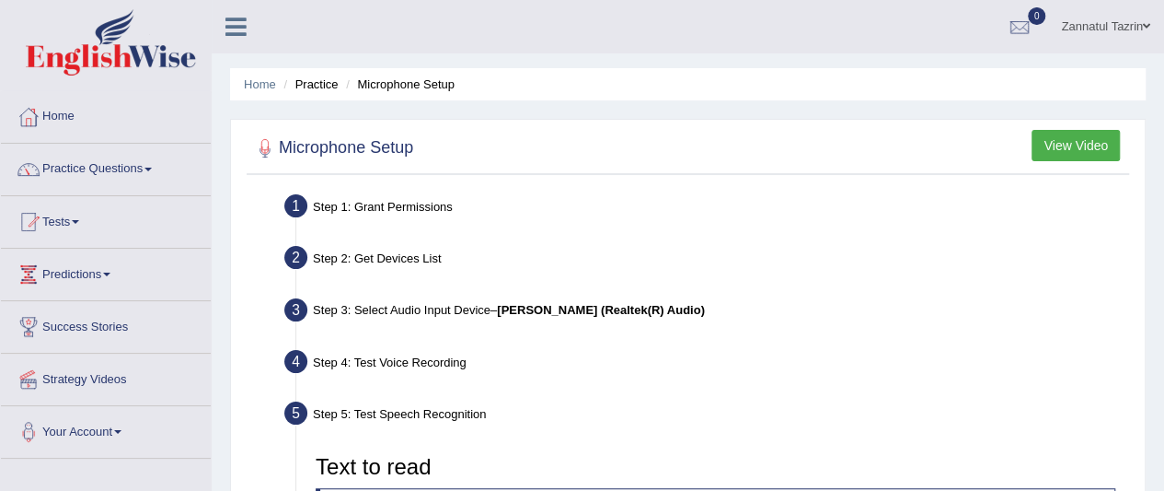
click at [1147, 28] on span at bounding box center [1146, 26] width 7 height 12
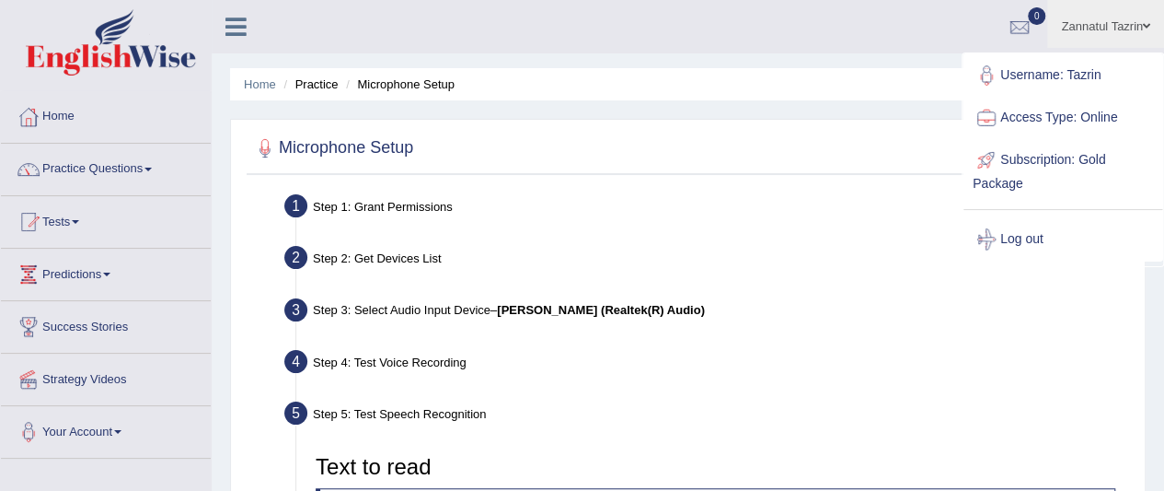
click at [1065, 110] on link "Access Type: Online" at bounding box center [1063, 118] width 199 height 42
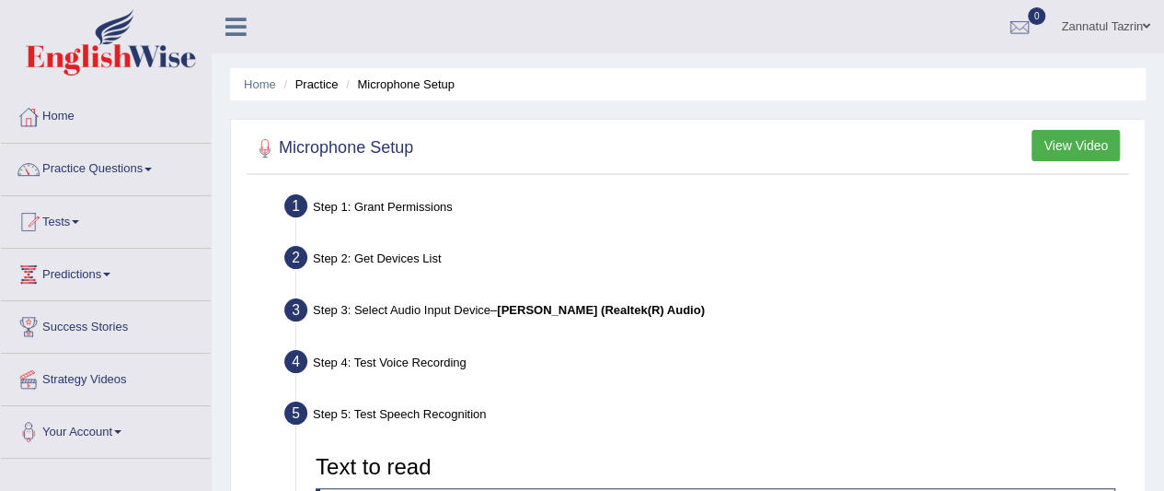
click at [1145, 25] on span at bounding box center [1146, 26] width 7 height 12
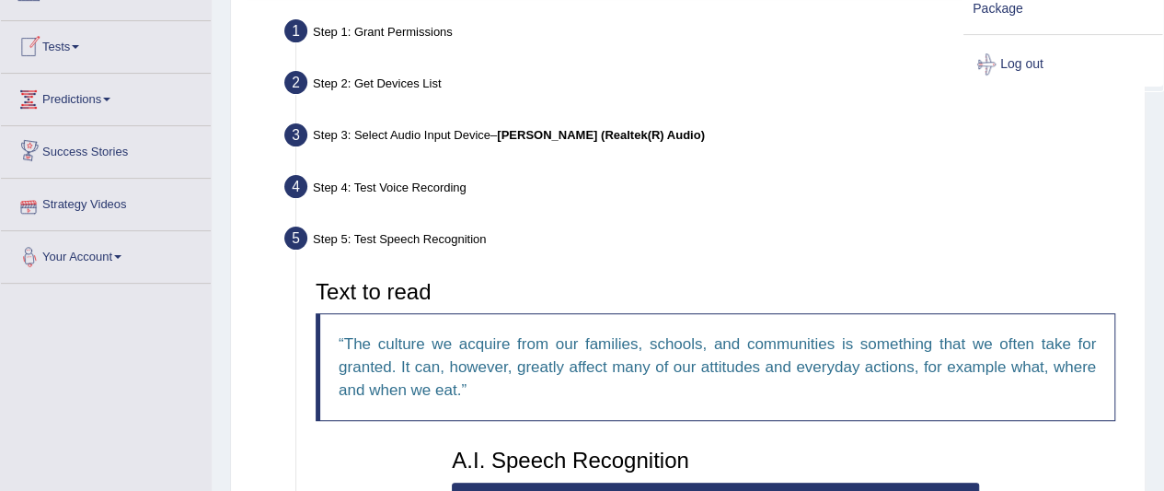
scroll to position [174, 0]
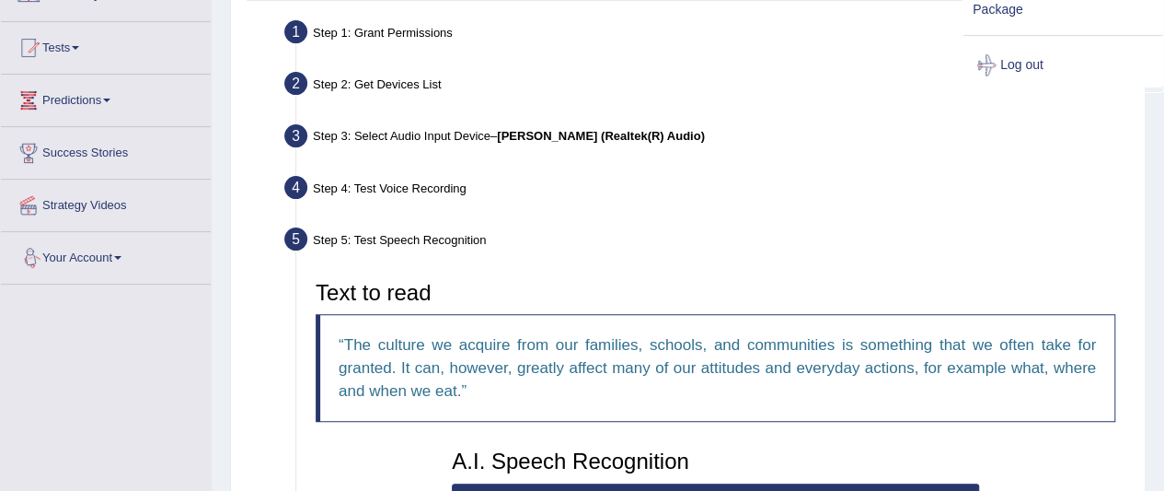
click at [119, 250] on link "Your Account" at bounding box center [106, 255] width 210 height 46
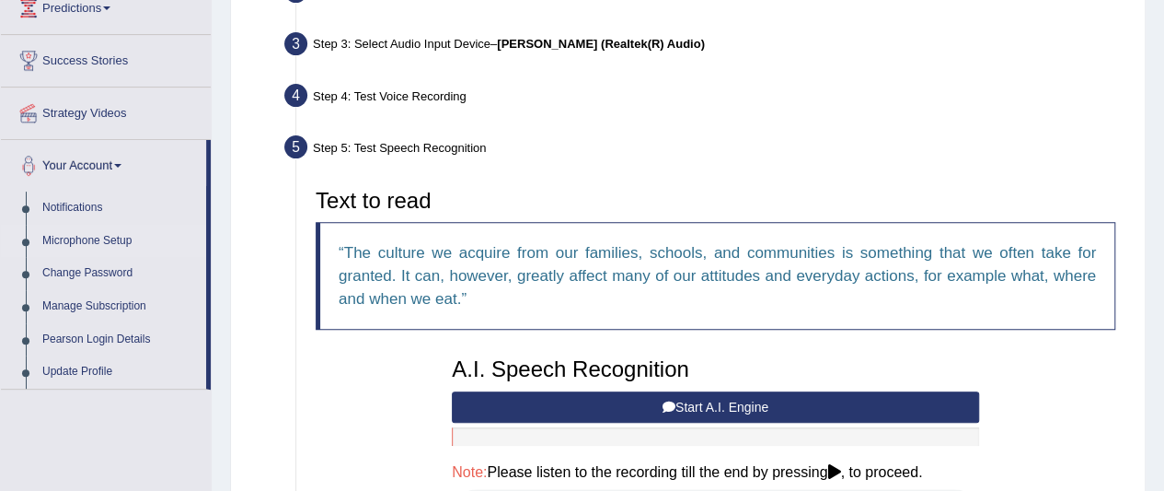
scroll to position [288, 0]
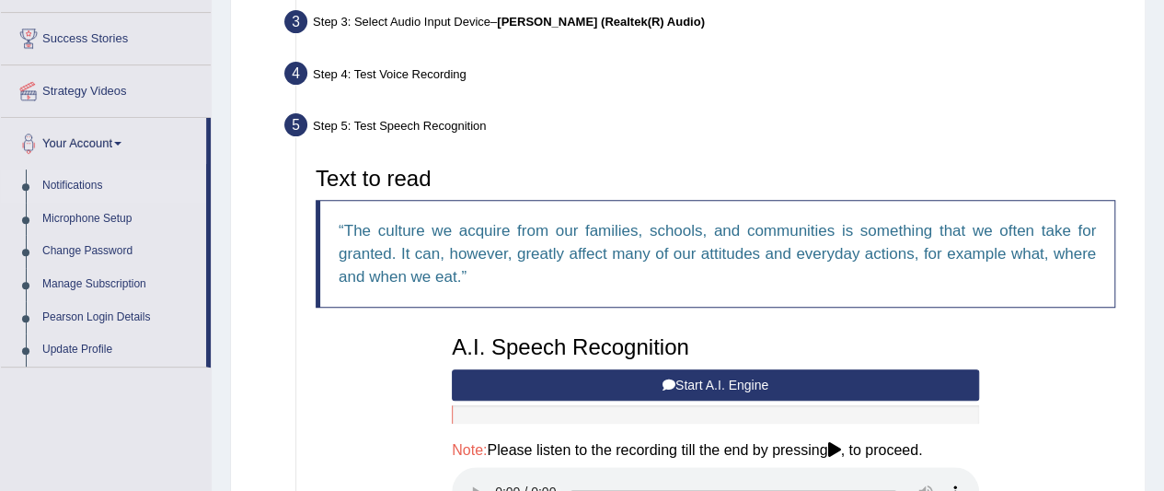
click at [64, 180] on link "Notifications" at bounding box center [120, 185] width 172 height 33
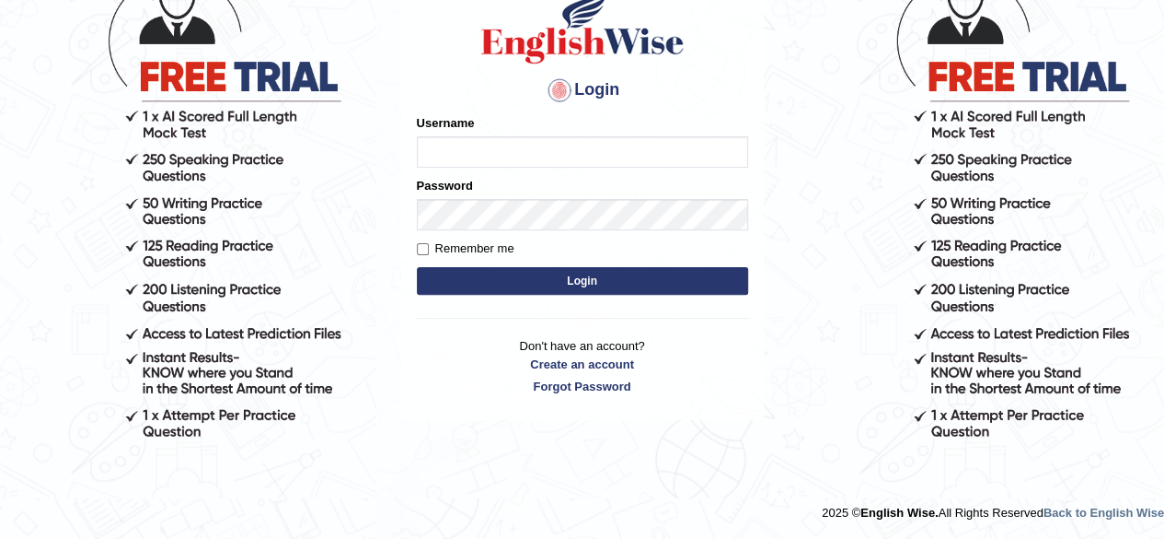
scroll to position [156, 0]
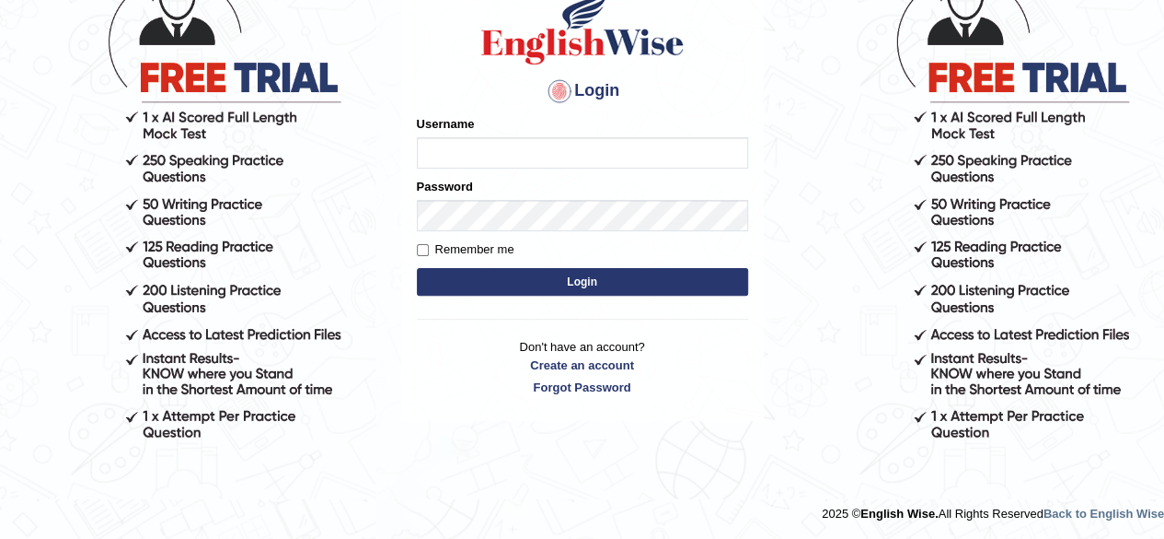
type input "Tazrin"
click at [604, 281] on button "Login" at bounding box center [582, 282] width 331 height 28
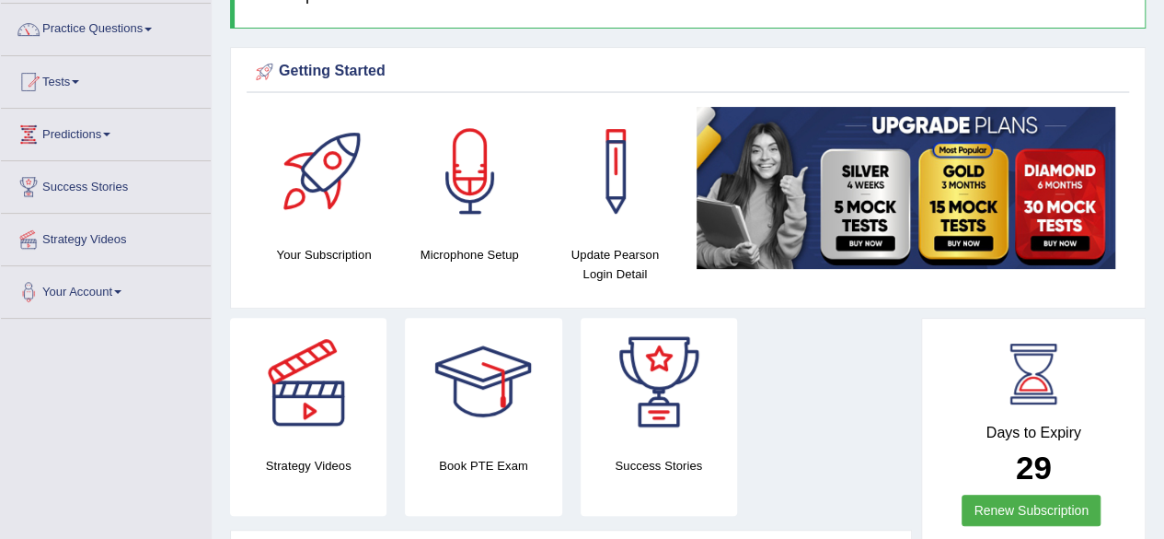
scroll to position [141, 0]
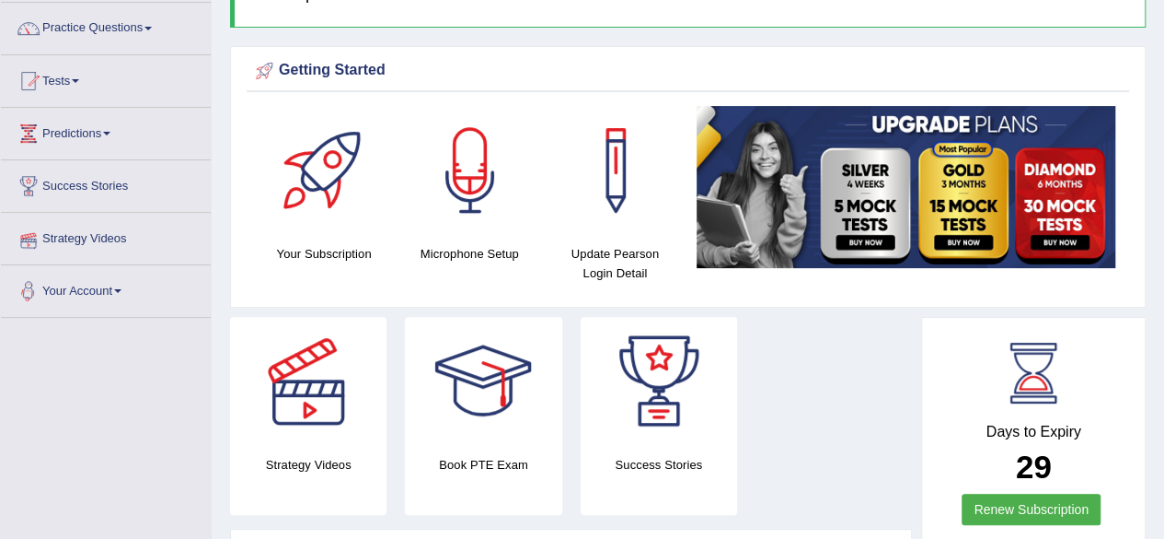
click at [122, 289] on span at bounding box center [117, 291] width 7 height 4
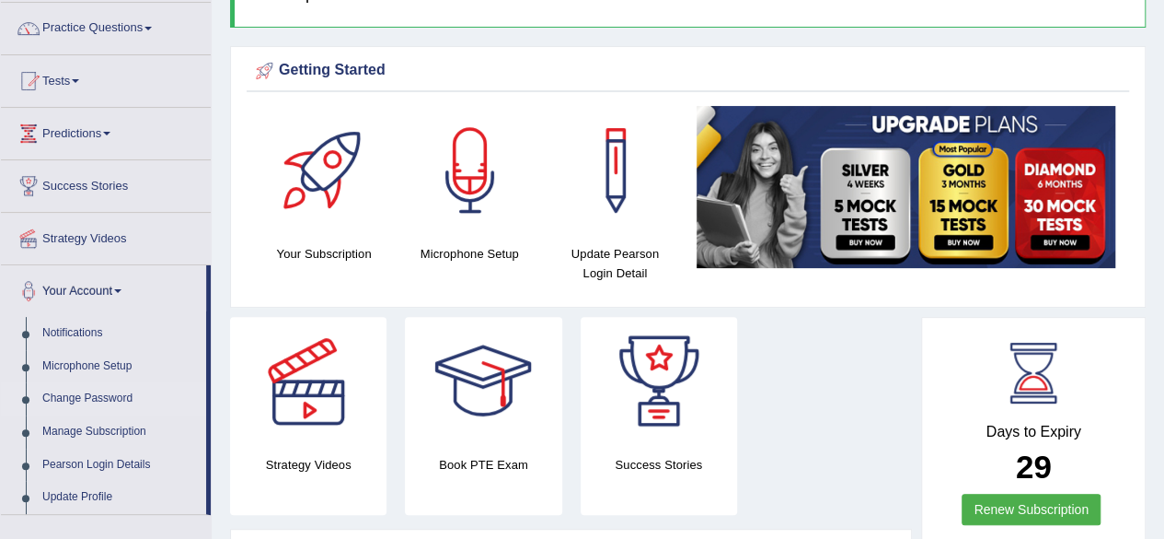
scroll to position [143, 0]
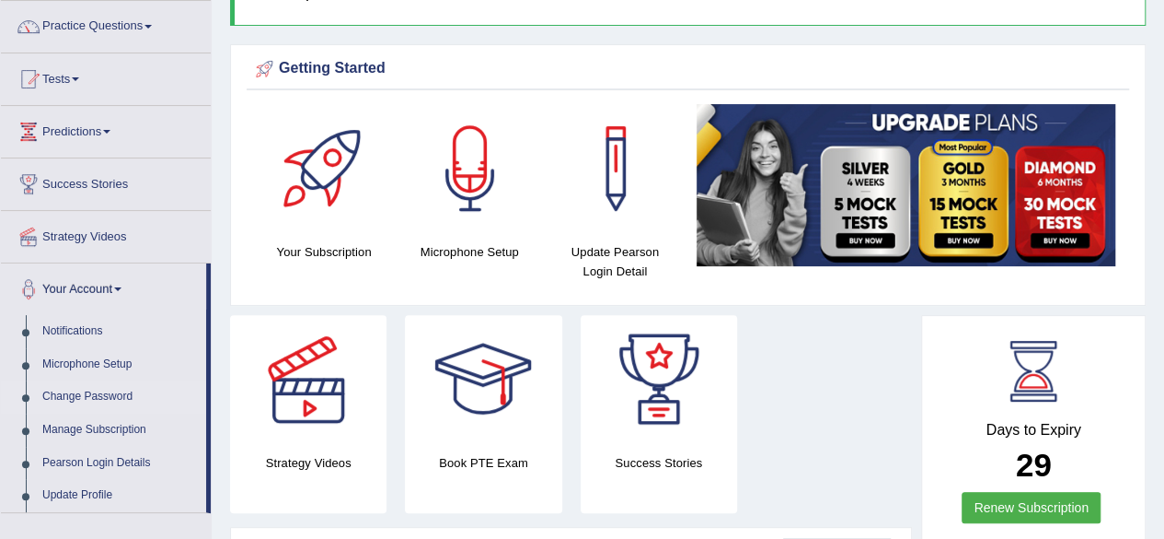
click at [99, 395] on link "Change Password" at bounding box center [120, 396] width 172 height 33
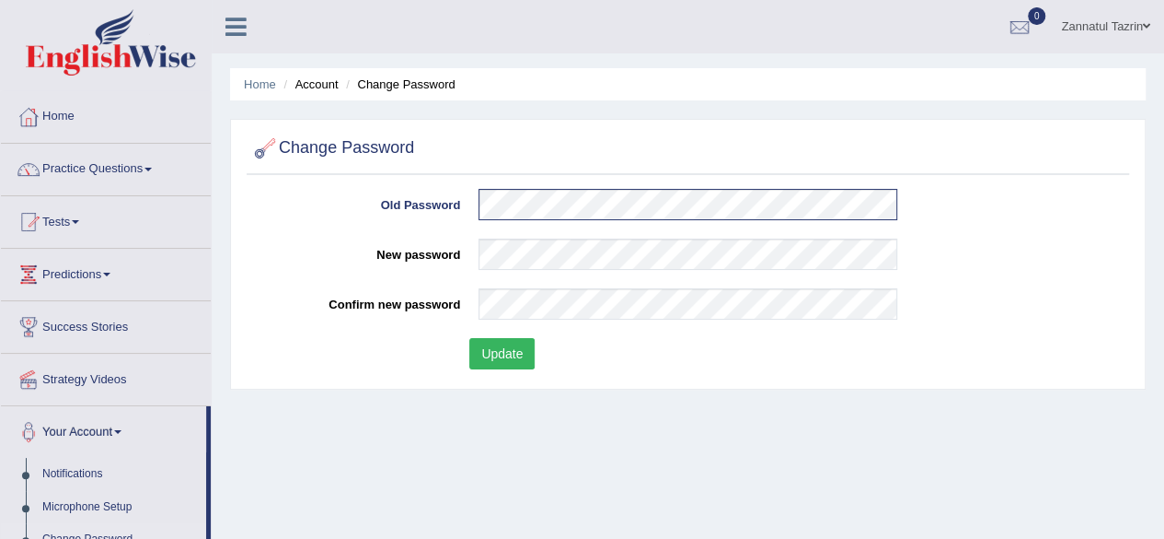
click at [724, 509] on div "Home Account Change Password Change Password Please fix the following errors: O…" at bounding box center [688, 460] width 953 height 921
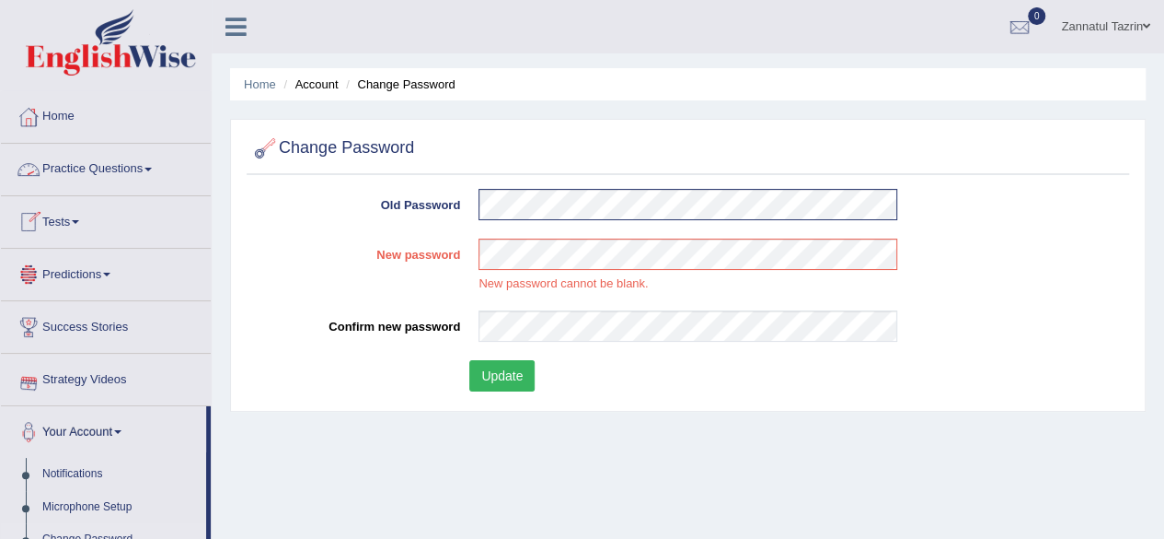
click at [134, 168] on link "Practice Questions" at bounding box center [106, 167] width 210 height 46
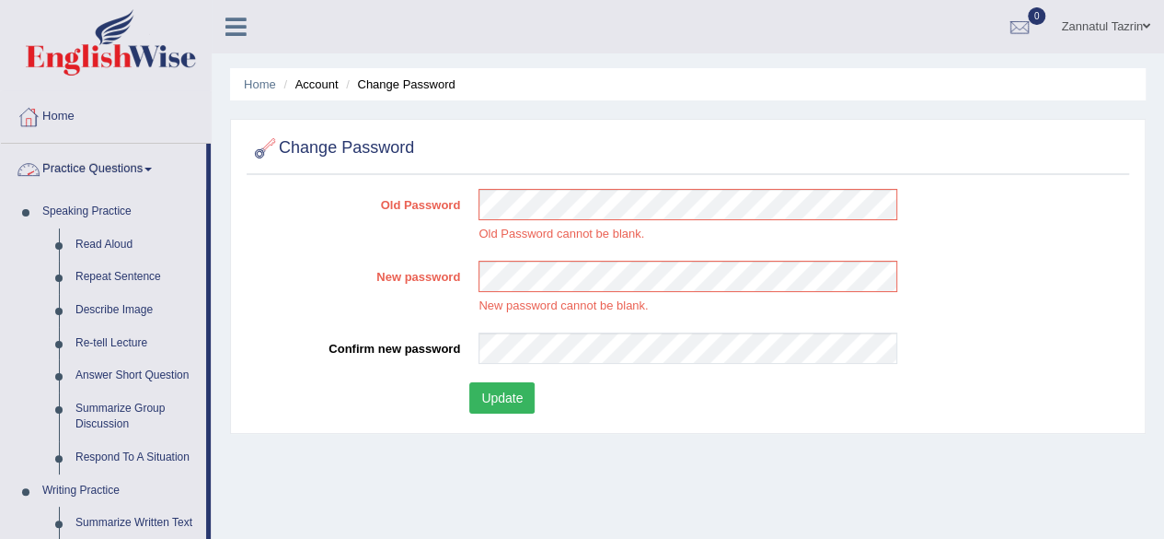
click at [122, 173] on link "Practice Questions" at bounding box center [103, 167] width 205 height 46
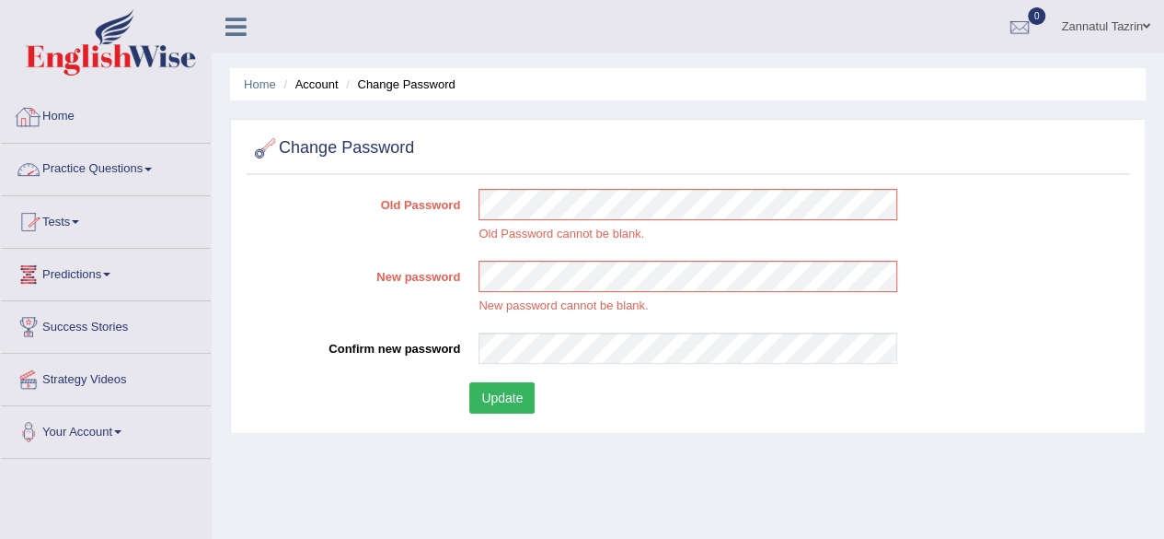
click at [55, 120] on link "Home" at bounding box center [106, 114] width 210 height 46
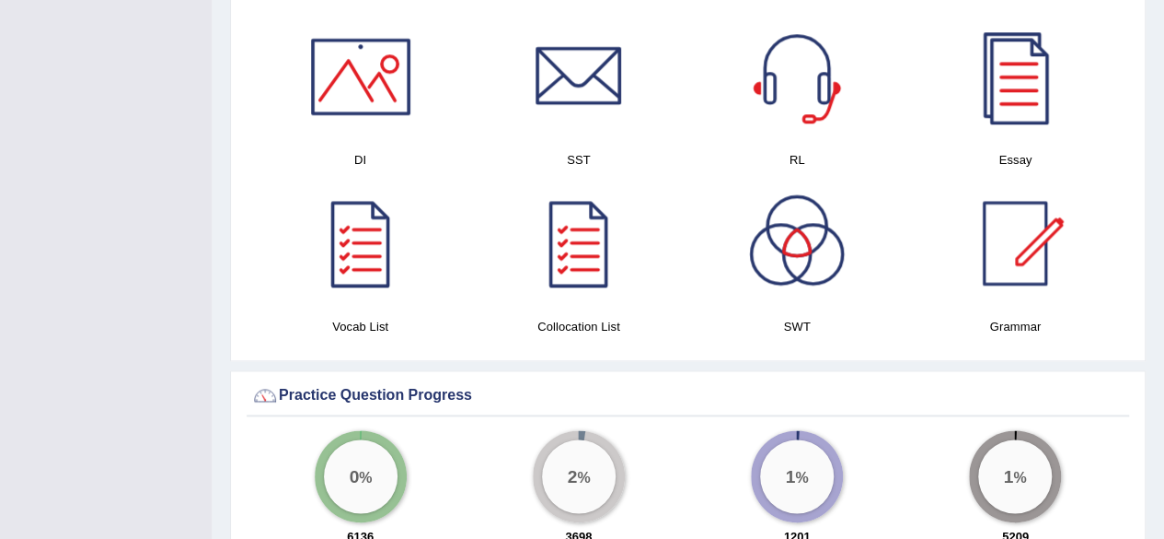
scroll to position [974, 0]
